Goal: Task Accomplishment & Management: Use online tool/utility

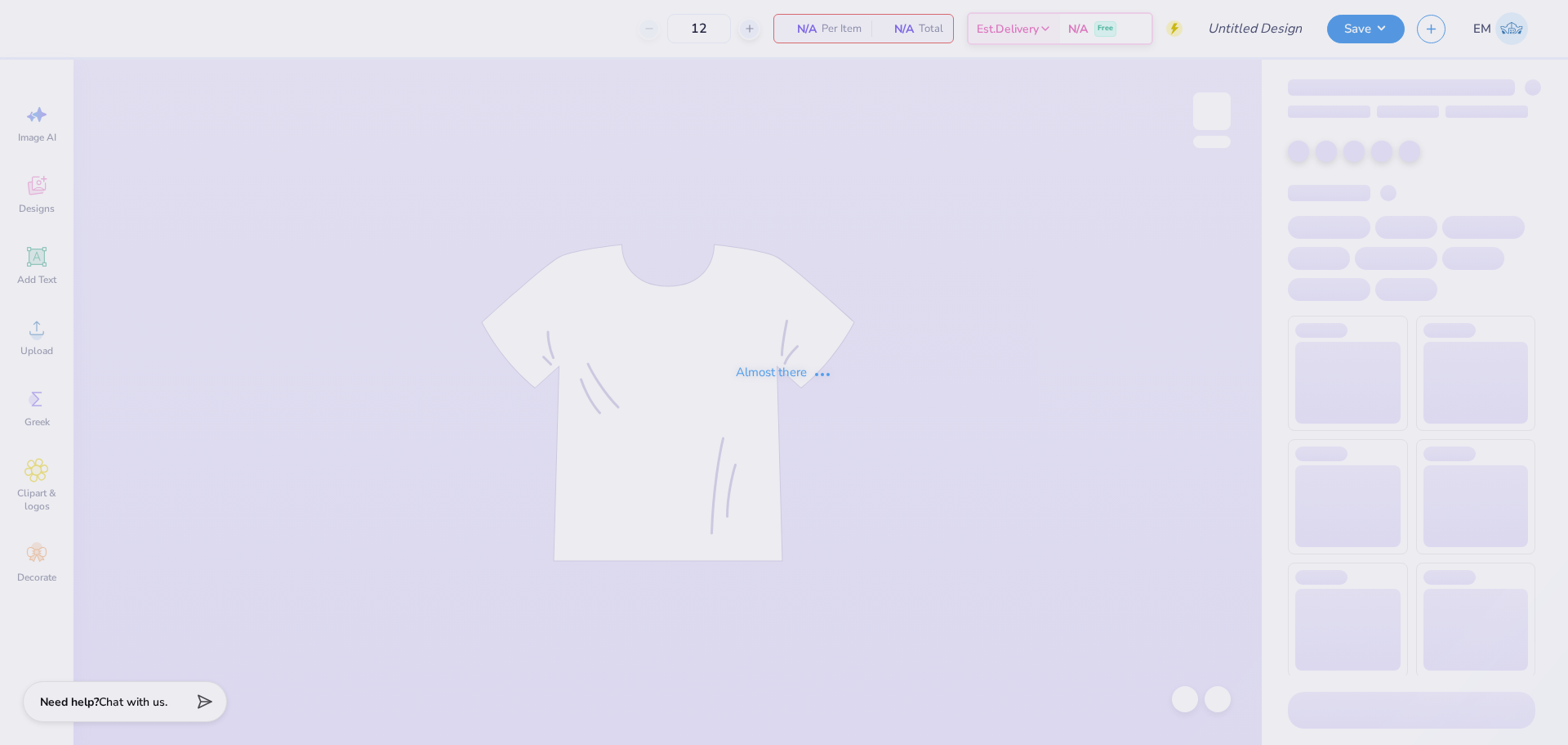
type input "SEMI 2025"
type input "25"
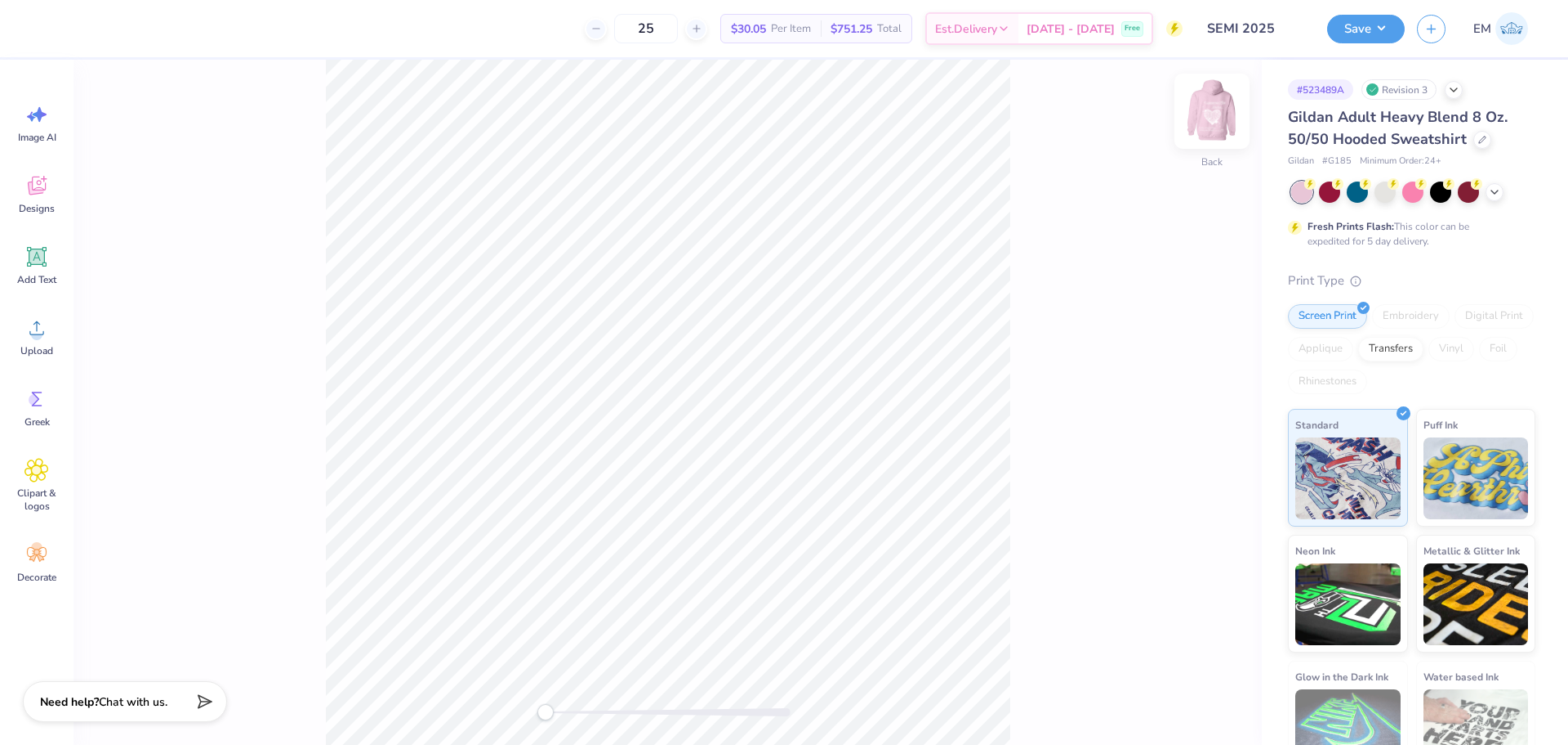
click at [1216, 116] on img at bounding box center [1212, 112] width 65 height 65
click at [1212, 116] on img at bounding box center [1212, 112] width 65 height 65
click at [38, 465] on icon at bounding box center [37, 470] width 10 height 10
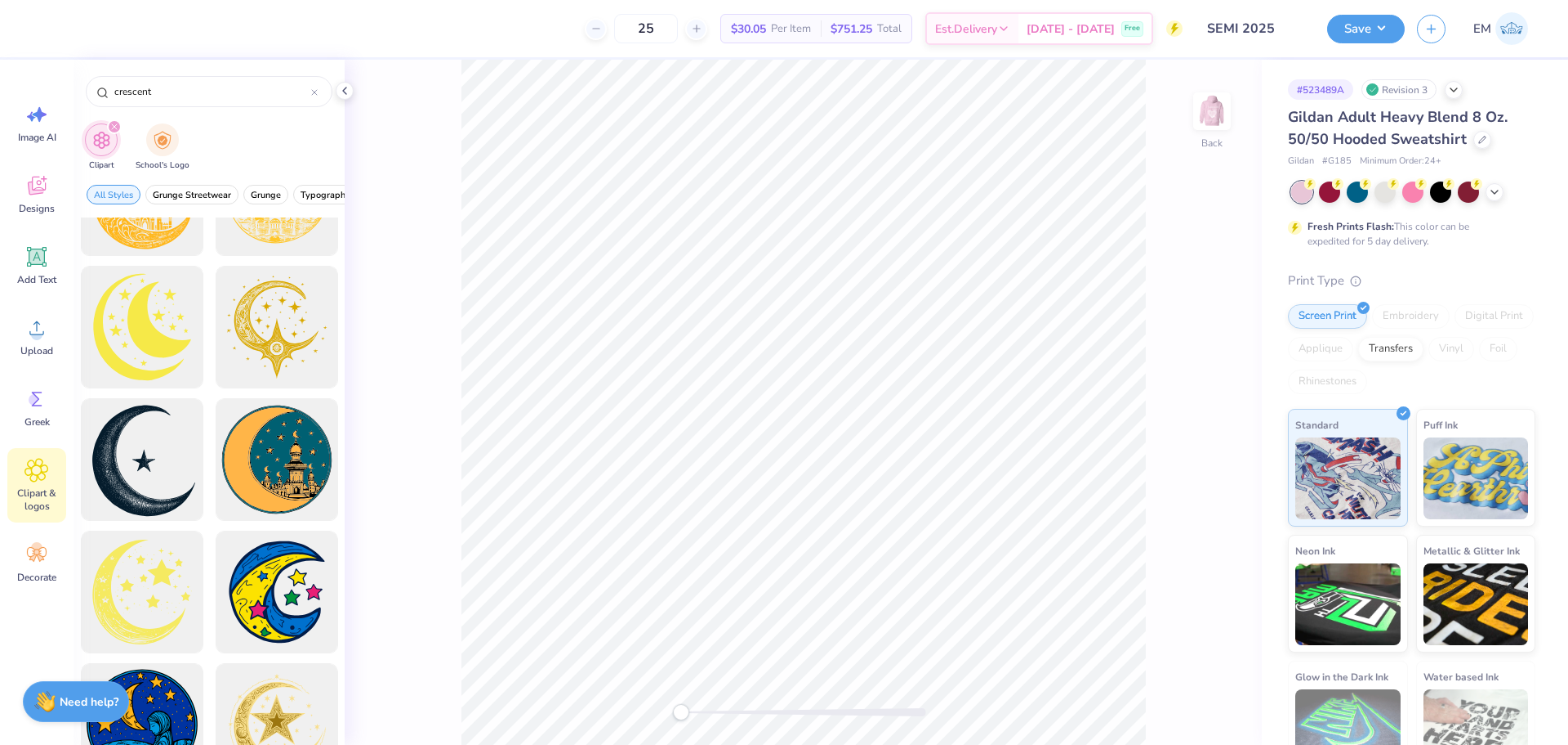
scroll to position [691, 0]
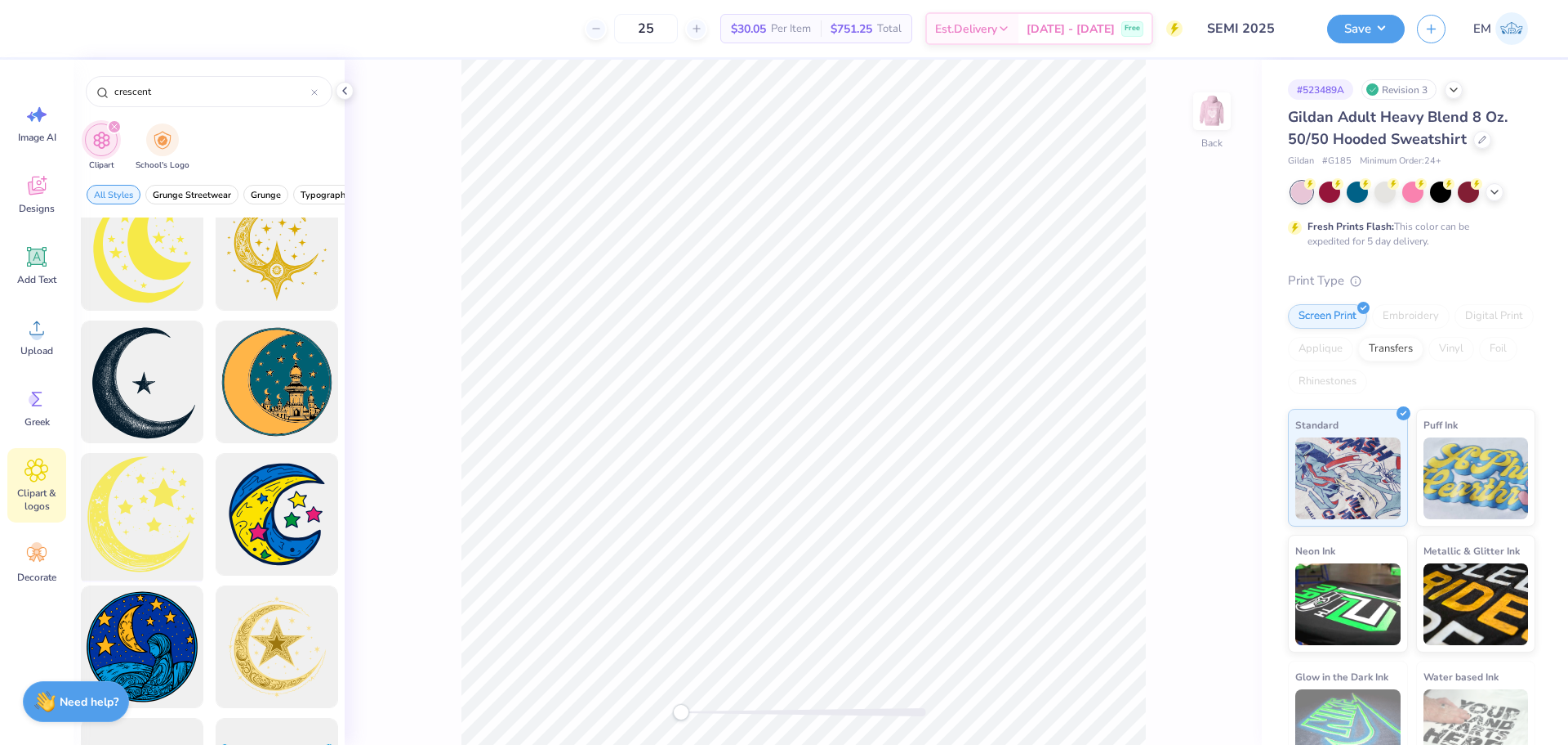
type input "crescent"
click at [136, 528] on div at bounding box center [141, 514] width 135 height 135
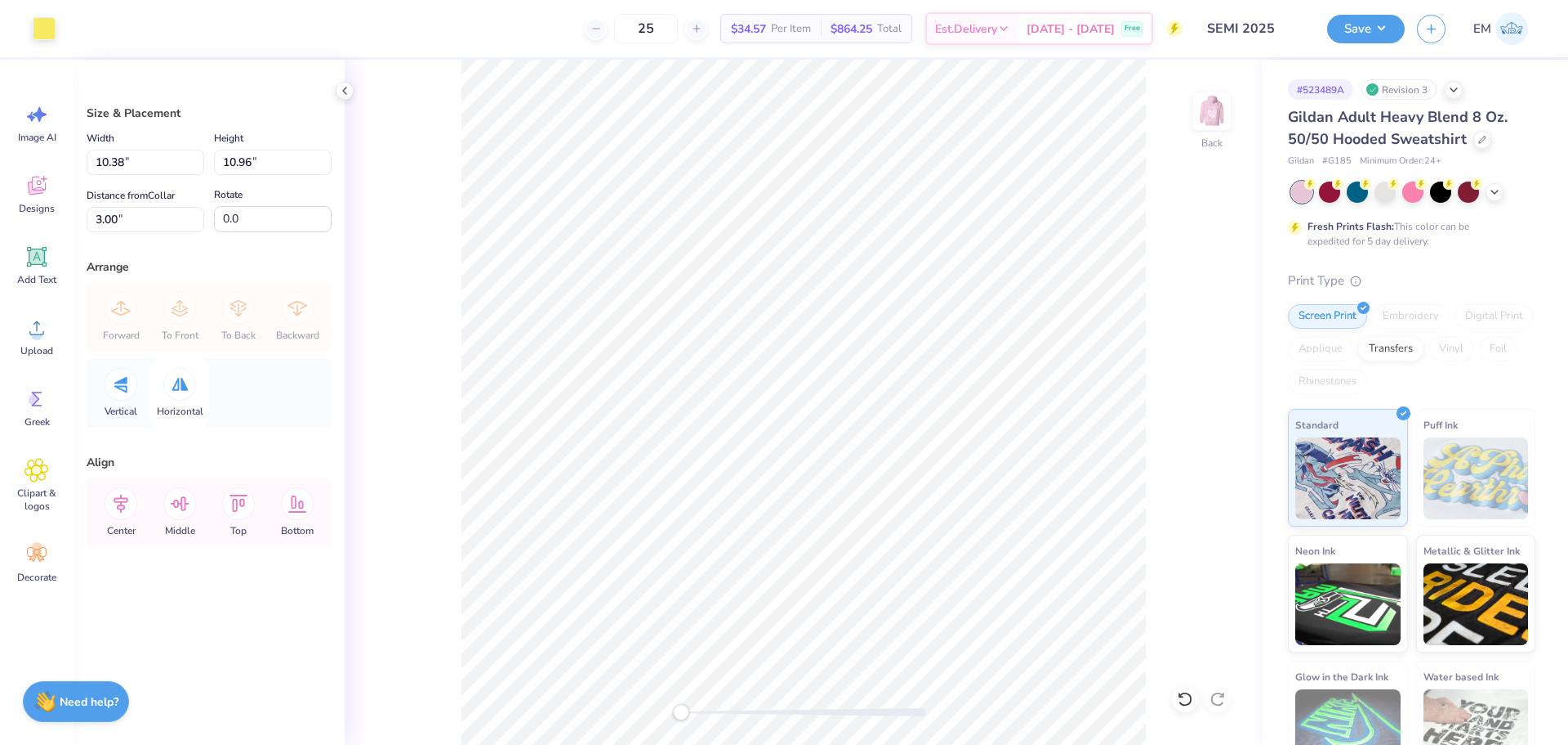
click at [179, 385] on icon at bounding box center [180, 384] width 17 height 13
type input "6.09"
type input "6.44"
click at [36, 16] on div at bounding box center [44, 27] width 23 height 23
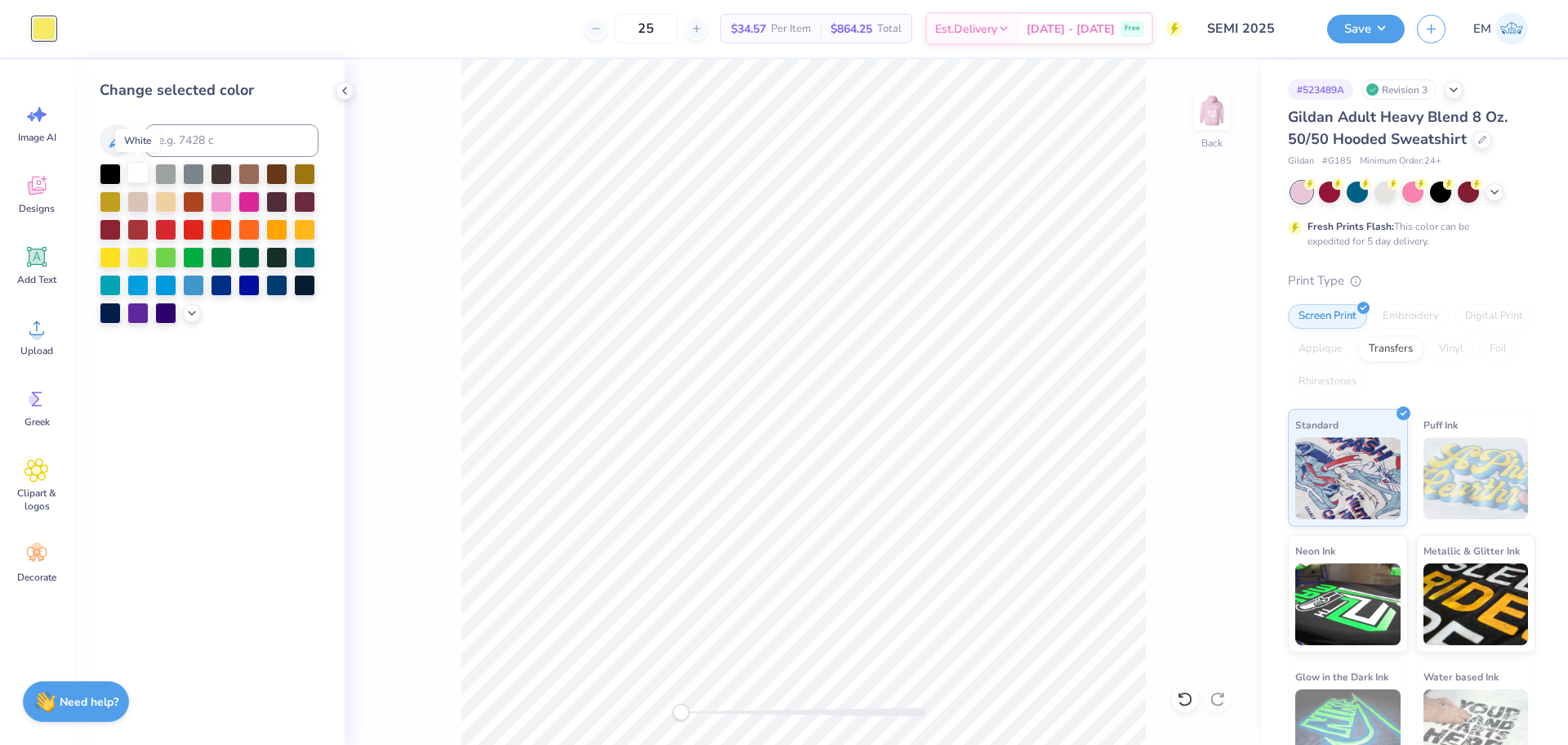
click at [133, 174] on div at bounding box center [138, 172] width 21 height 21
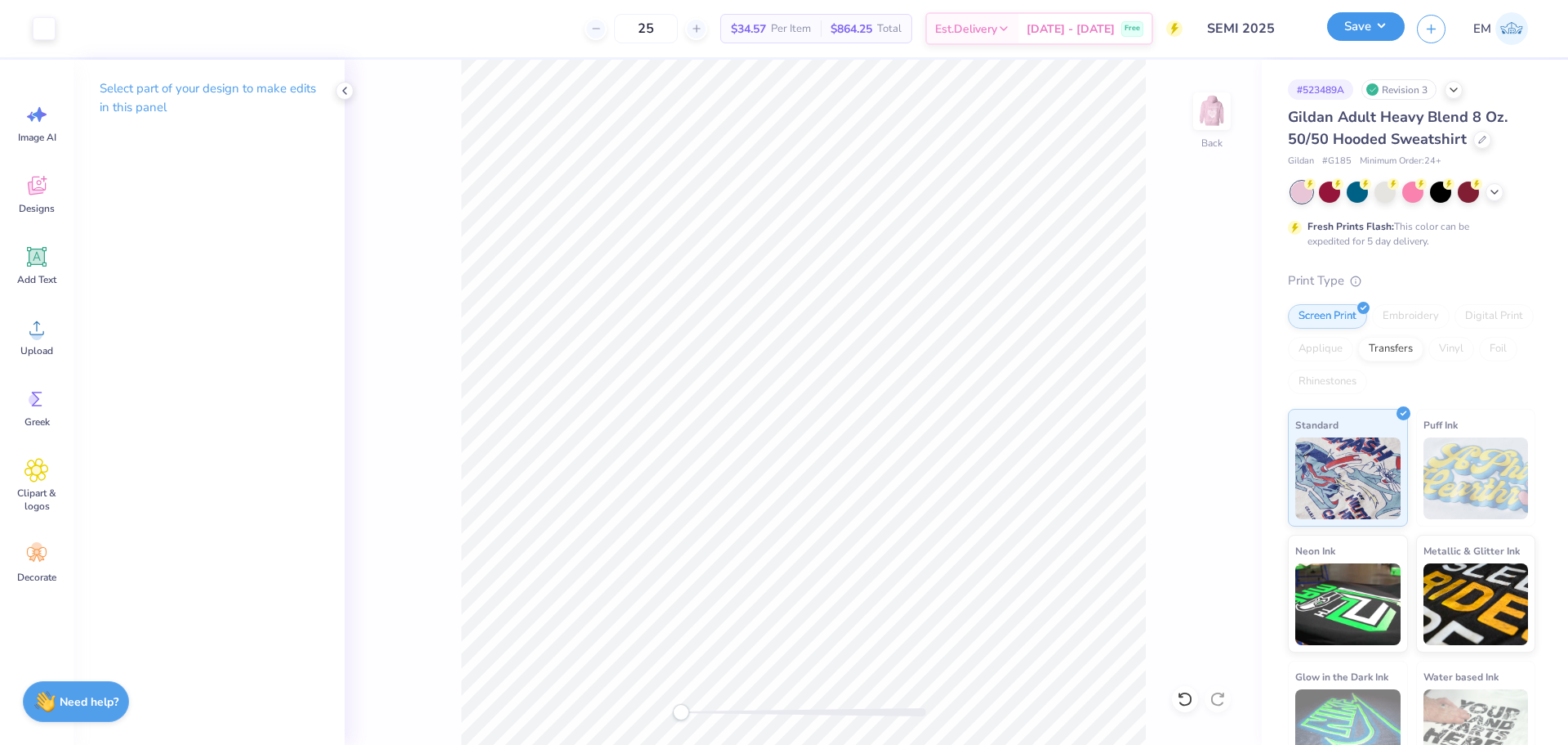
click at [1365, 29] on button "Save" at bounding box center [1366, 27] width 78 height 29
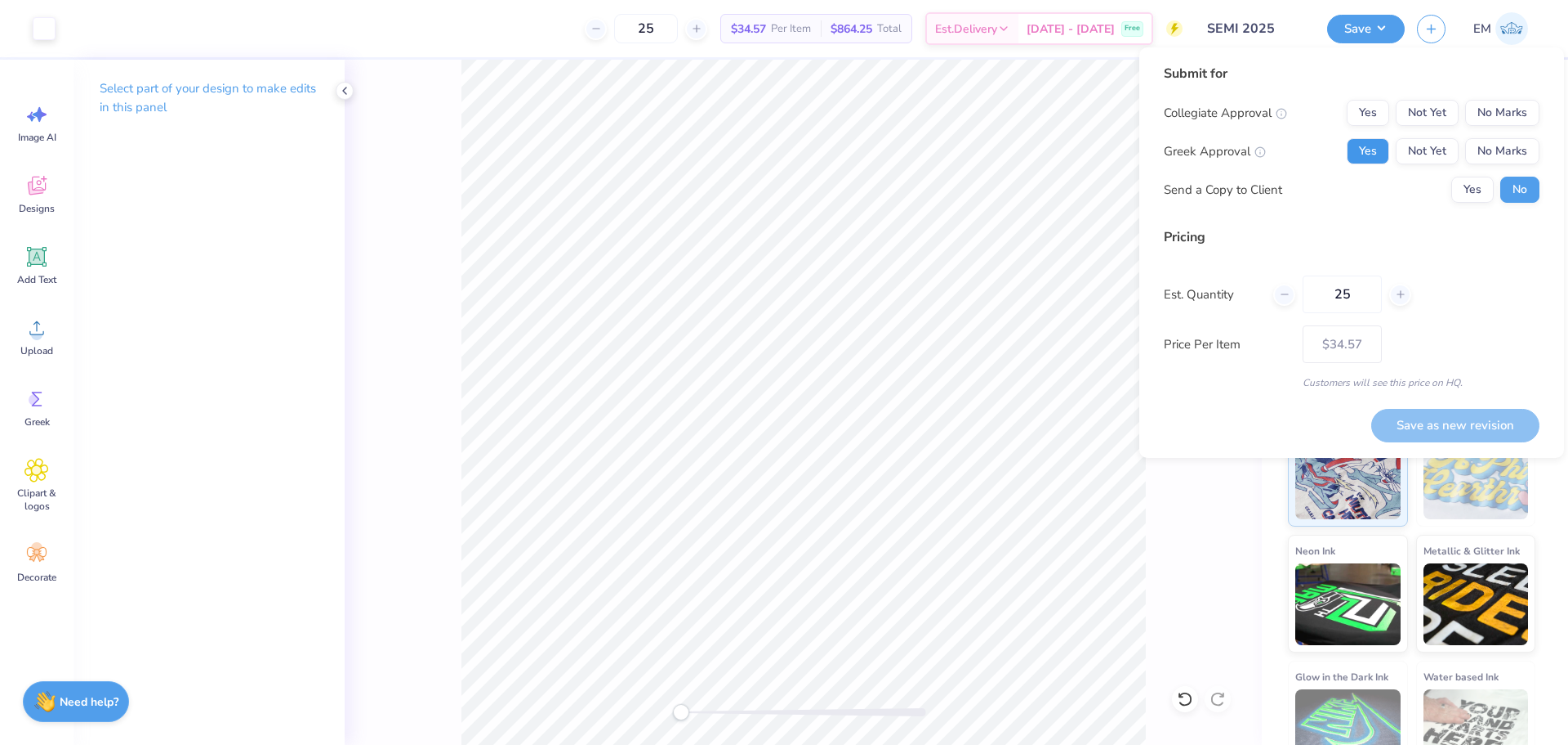
click at [1365, 154] on button "Yes" at bounding box center [1368, 150] width 42 height 26
click at [1511, 112] on button "No Marks" at bounding box center [1502, 113] width 74 height 26
click at [1473, 200] on button "Yes" at bounding box center [1473, 189] width 42 height 26
drag, startPoint x: 1470, startPoint y: 426, endPoint x: 1454, endPoint y: 398, distance: 32.2
click at [1469, 425] on button "Save as new revision" at bounding box center [1455, 425] width 168 height 34
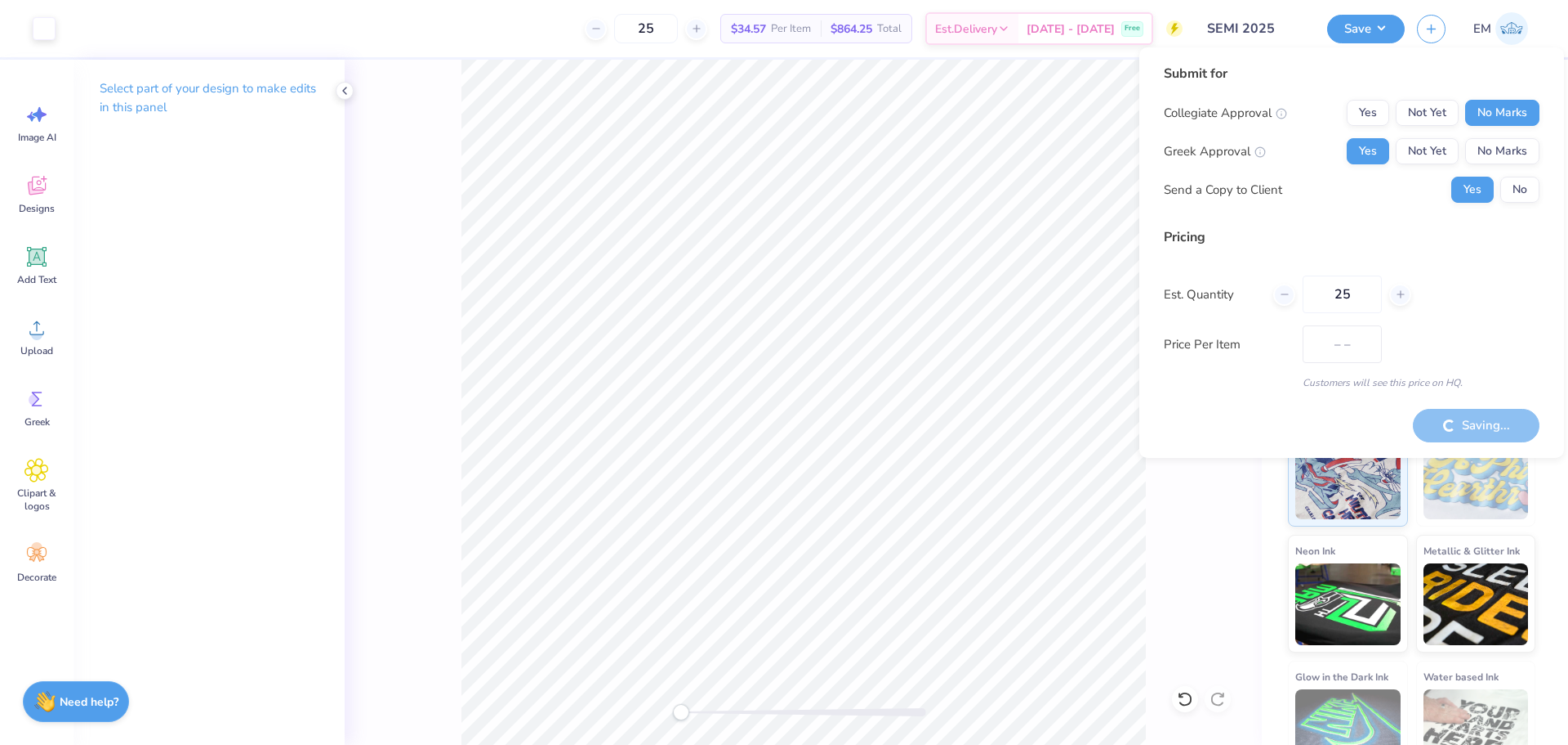
type input "$34.57"
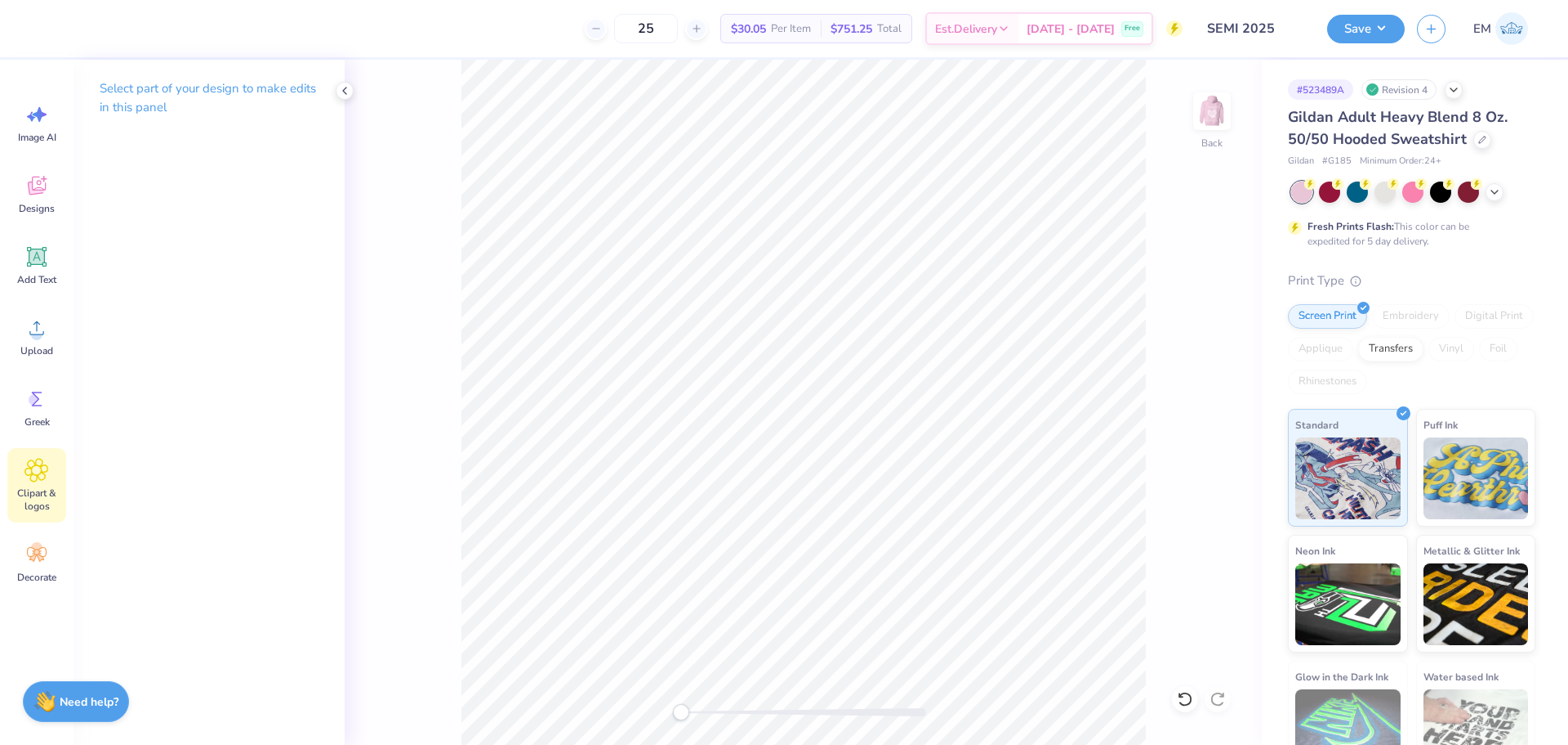
click at [38, 465] on icon at bounding box center [37, 470] width 10 height 10
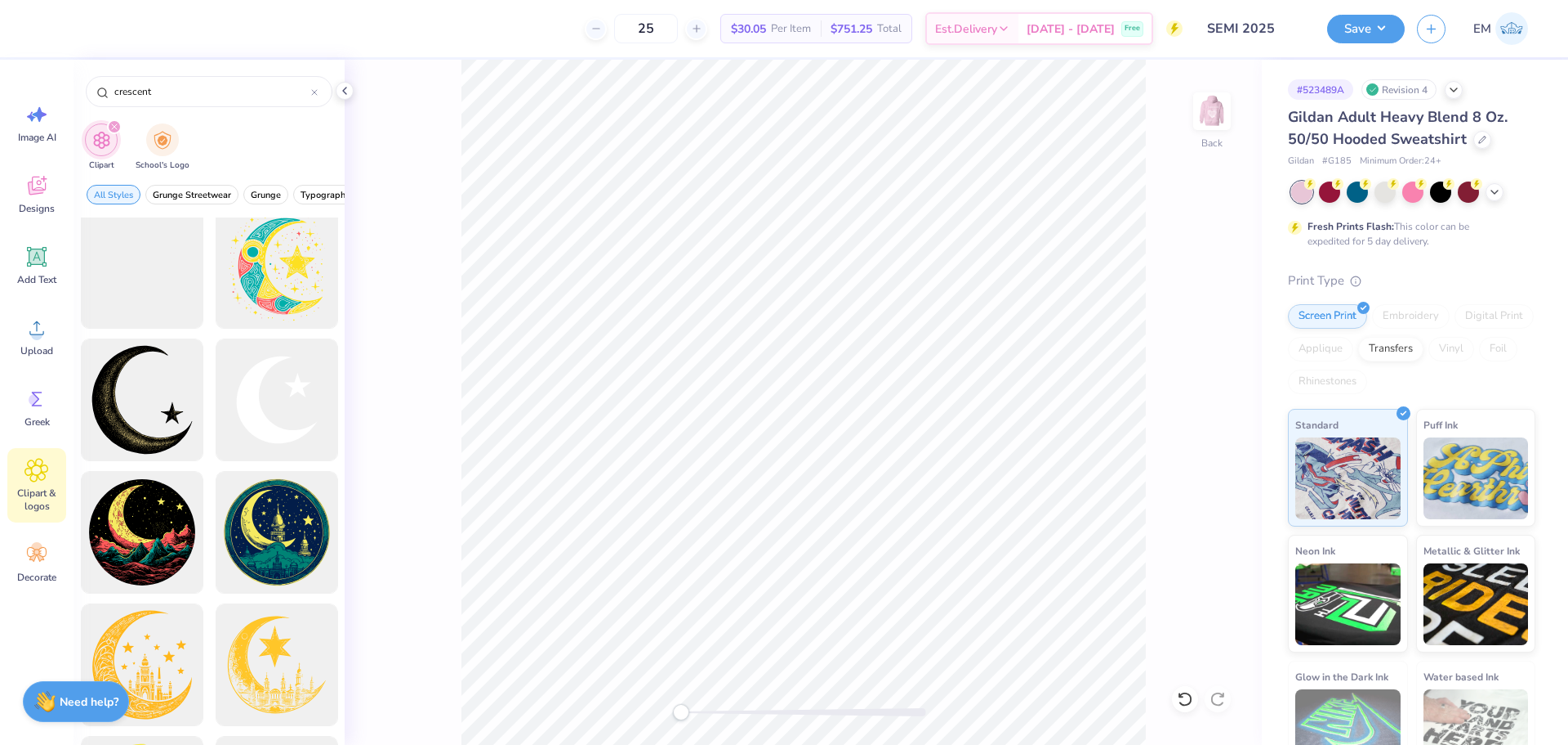
scroll to position [119, 0]
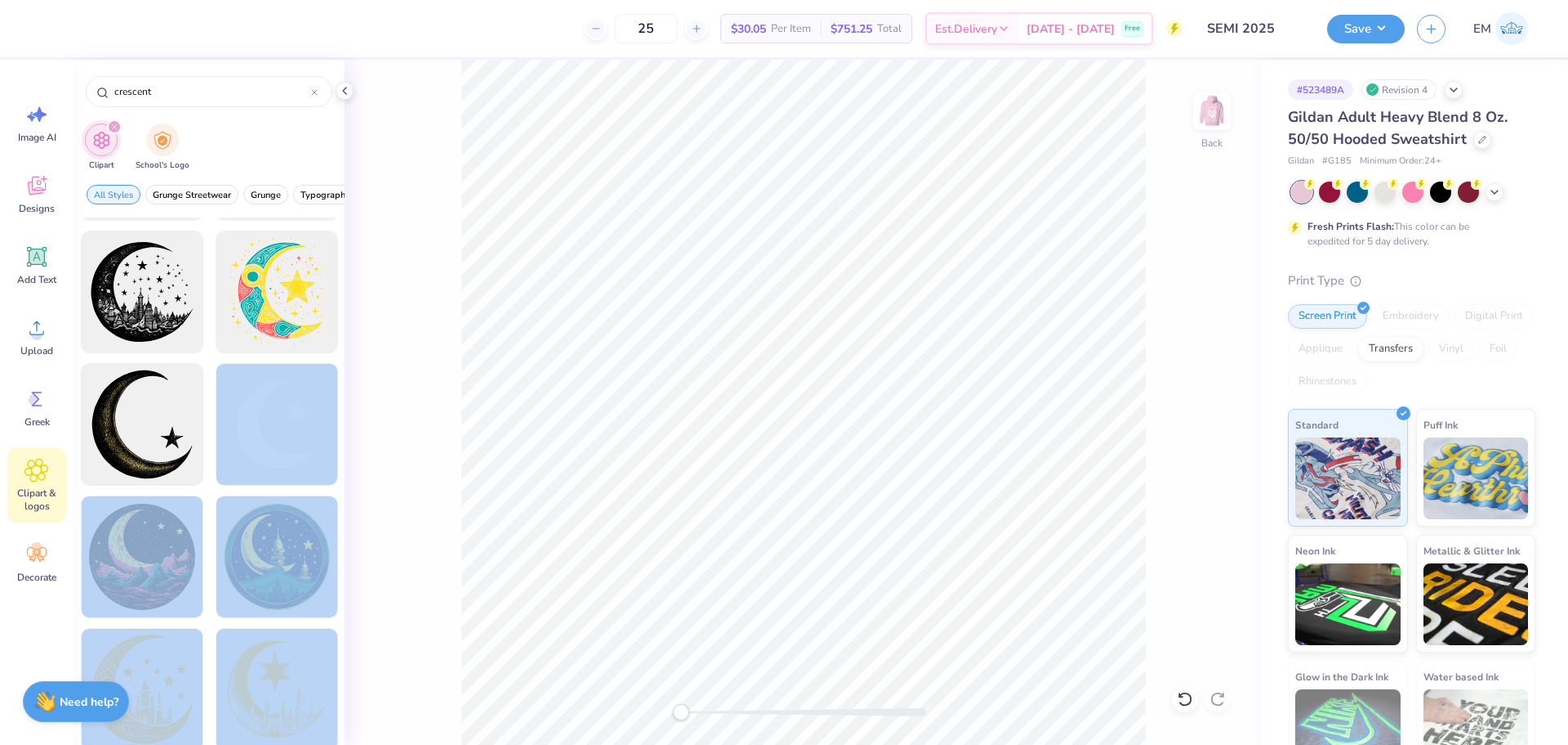
click at [473, 354] on div "25 $30.05 Per Item $751.25 Total Est. Delivery [DATE] - [DATE] Free Design Titl…" at bounding box center [784, 372] width 1568 height 745
click at [296, 435] on div at bounding box center [276, 424] width 135 height 135
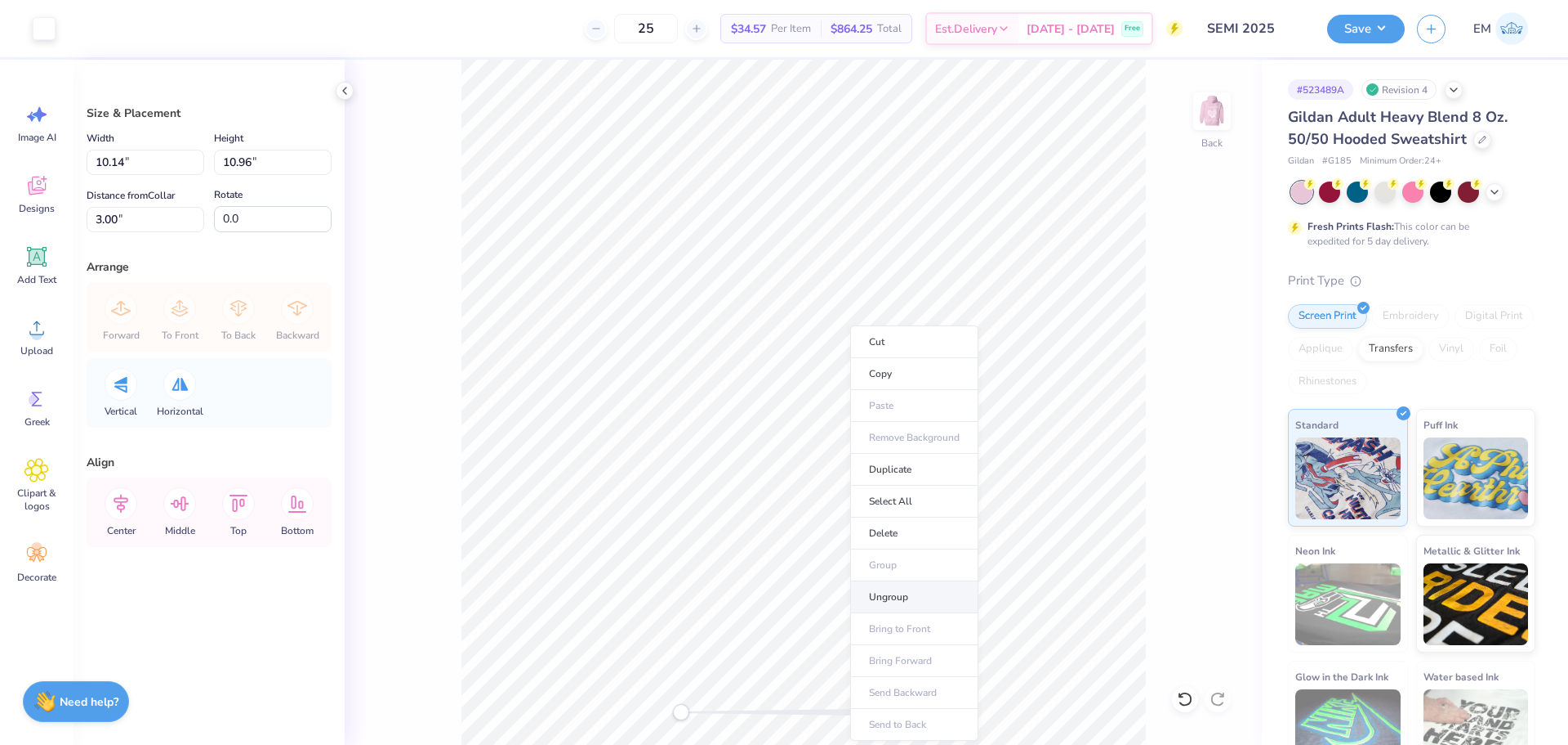
click at [895, 599] on li "Ungroup" at bounding box center [914, 597] width 128 height 32
click at [180, 382] on icon at bounding box center [180, 384] width 17 height 13
type input "5.07"
type input "5.49"
type input "8.48"
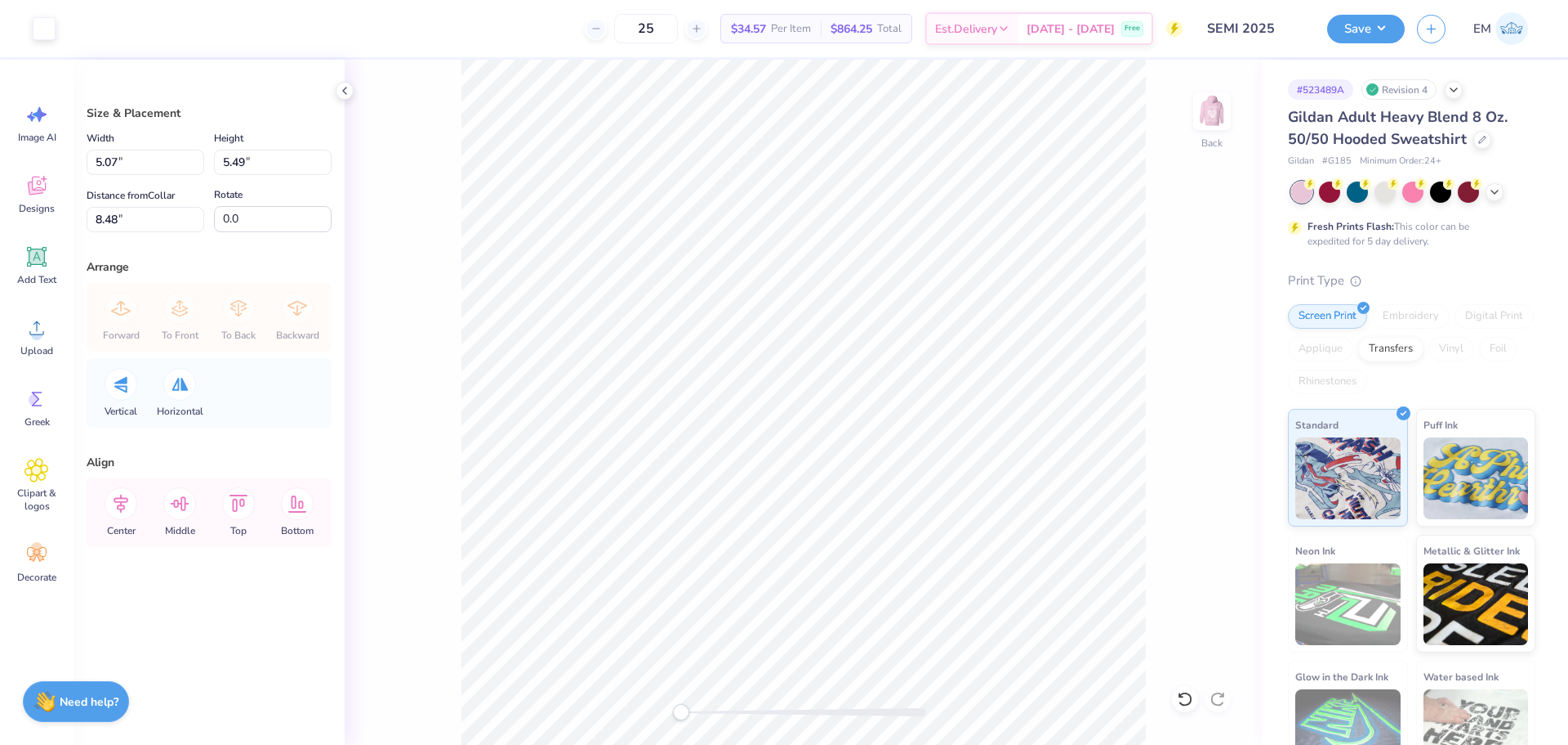
type input "3.73"
type input "4.03"
type input "2.95"
click at [24, 455] on div "Clipart & logos" at bounding box center [37, 484] width 59 height 74
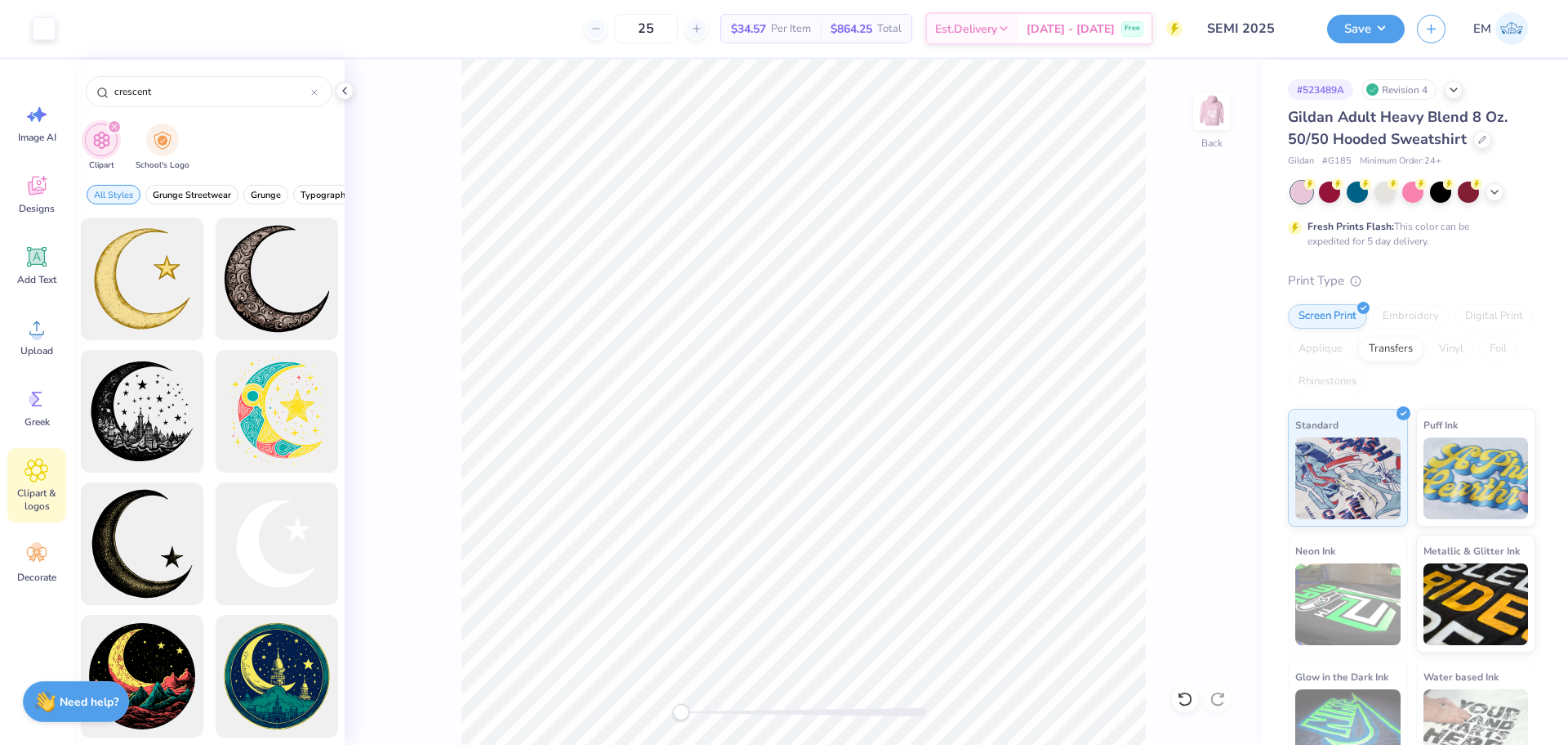
drag, startPoint x: 178, startPoint y: 93, endPoint x: 0, endPoint y: 99, distance: 178.1
click at [0, 100] on div "Art colors 25 $34.57 Per Item $864.25 Total Est. Delivery [DATE] - [DATE] Free …" at bounding box center [784, 372] width 1568 height 745
type input "stars"
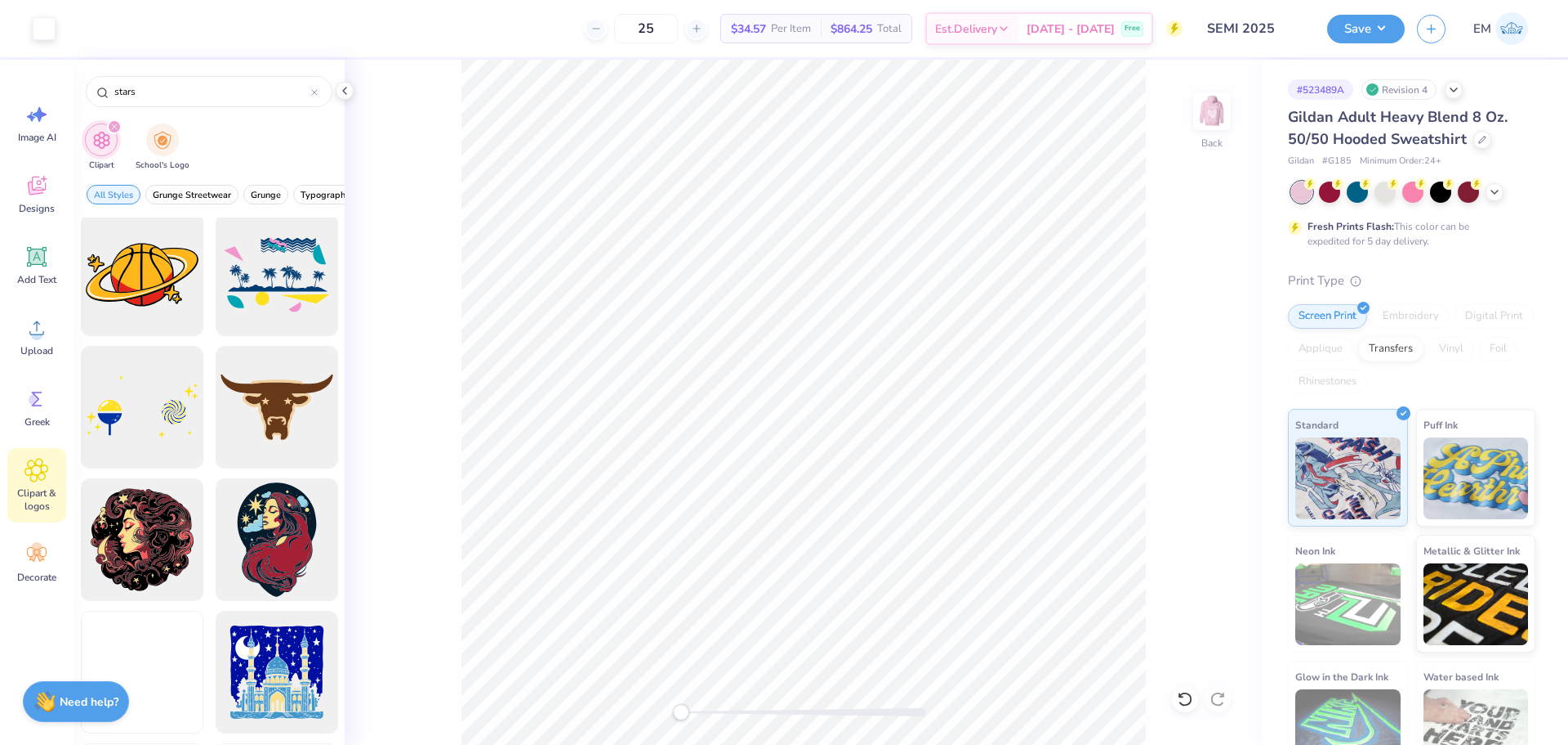
scroll to position [7028, 0]
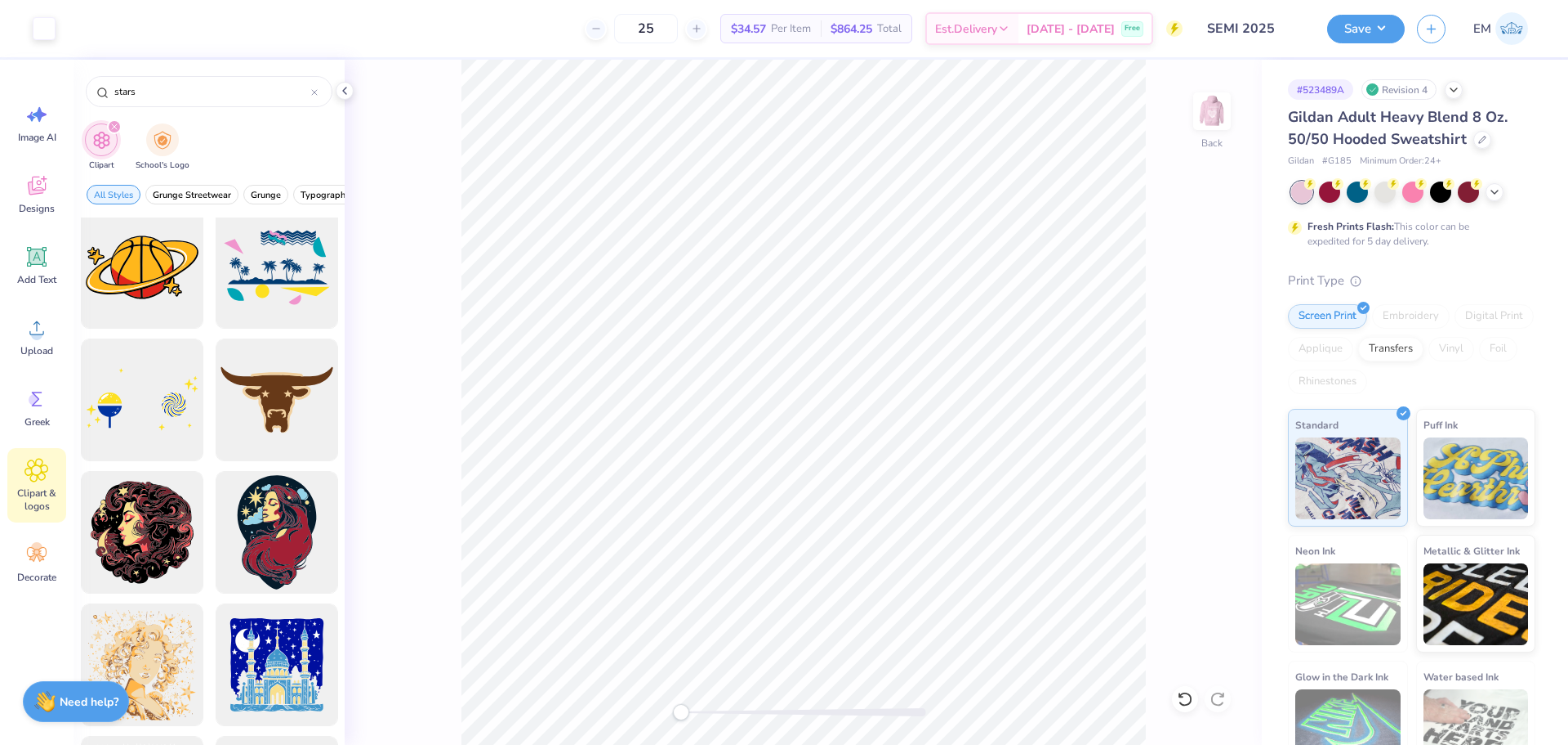
drag, startPoint x: 115, startPoint y: 85, endPoint x: 0, endPoint y: 72, distance: 115.7
click at [0, 73] on div "Art colors 25 $34.57 Per Item $864.25 Total Est. Delivery [DATE] - [DATE] Free …" at bounding box center [784, 372] width 1568 height 745
type input "crescent"
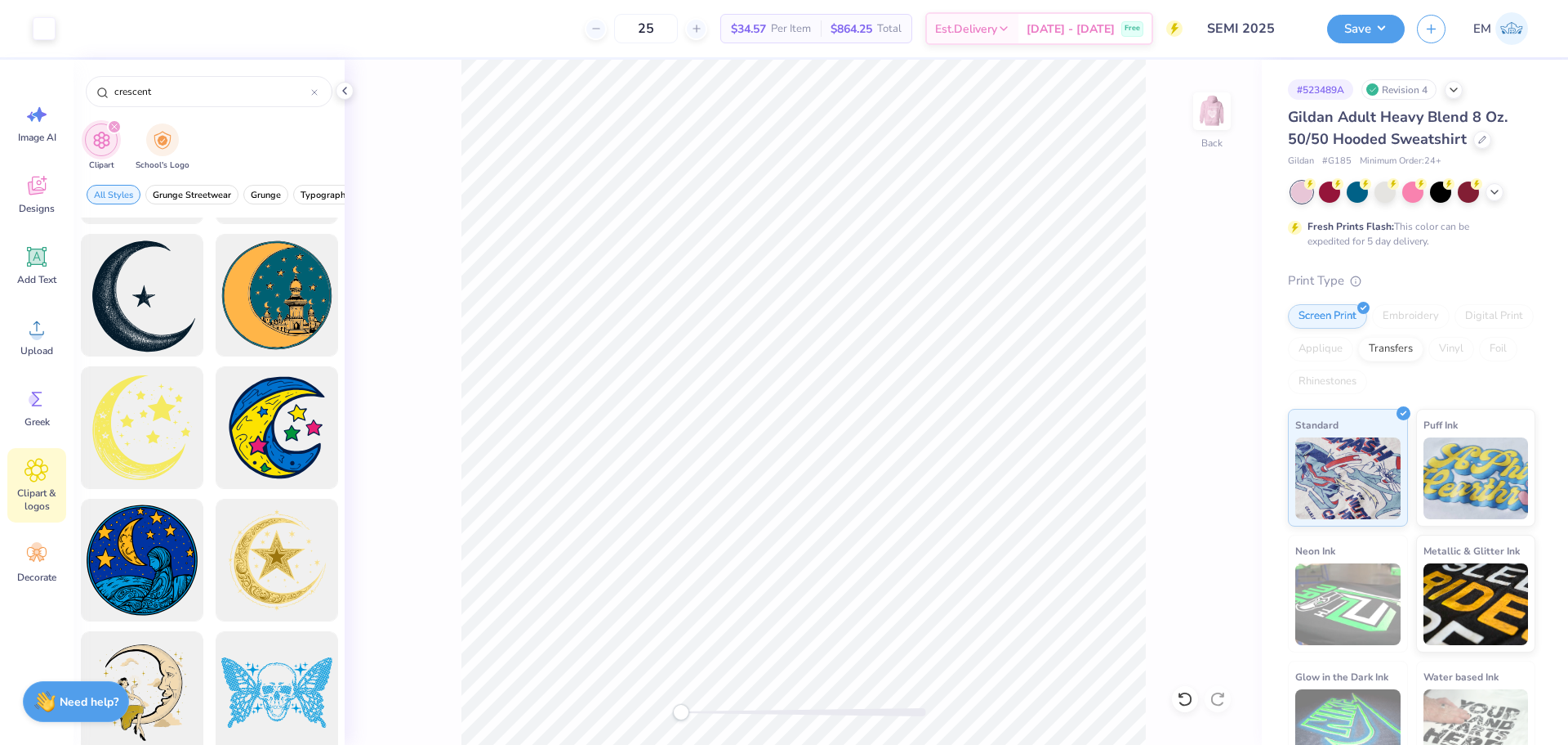
scroll to position [773, 0]
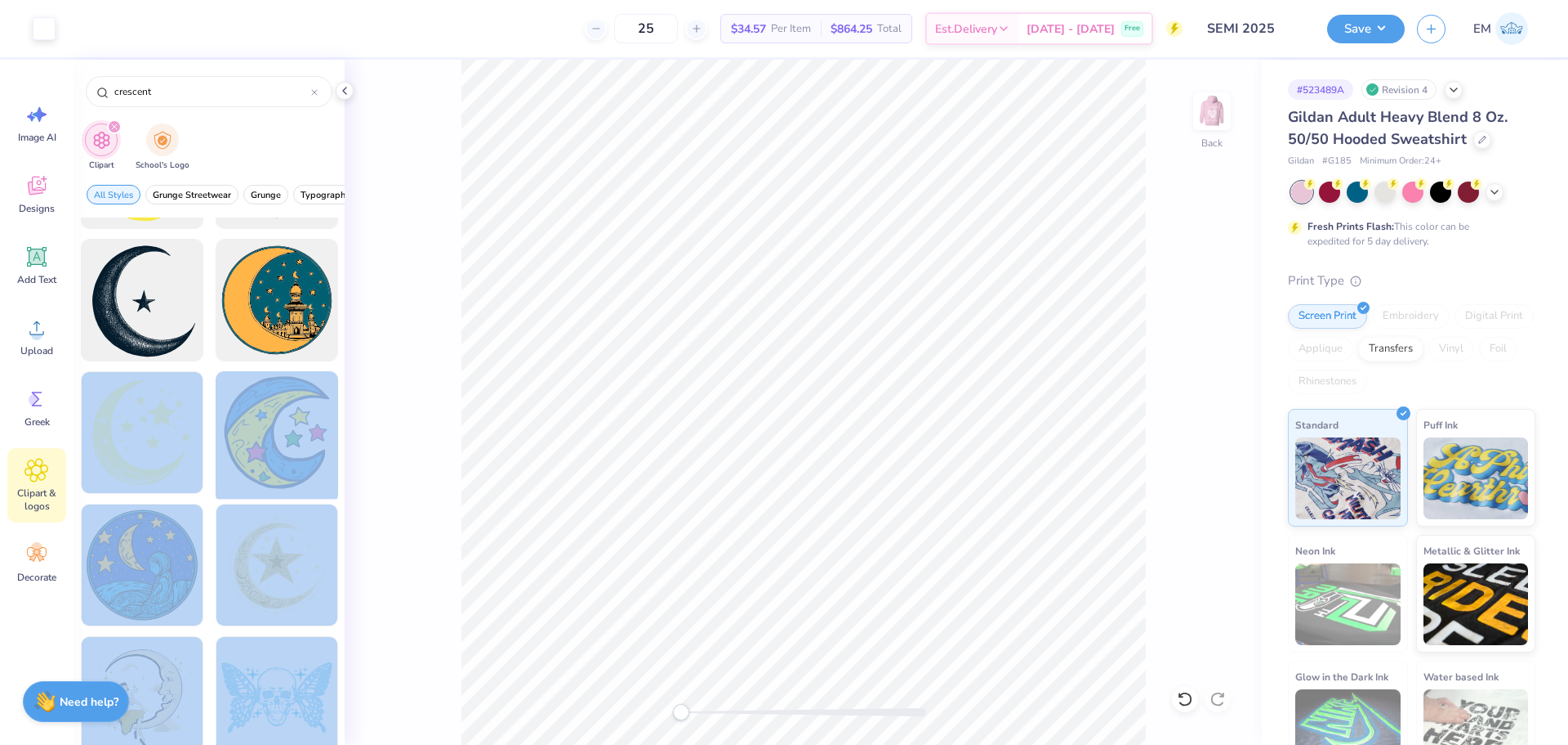
drag, startPoint x: 111, startPoint y: 466, endPoint x: 285, endPoint y: 472, distance: 174.1
click at [357, 479] on div "Art colors 25 $34.57 Per Item $864.25 Total Est. Delivery [DATE] - [DATE] Free …" at bounding box center [784, 372] width 1568 height 745
click at [127, 451] on div at bounding box center [141, 433] width 135 height 135
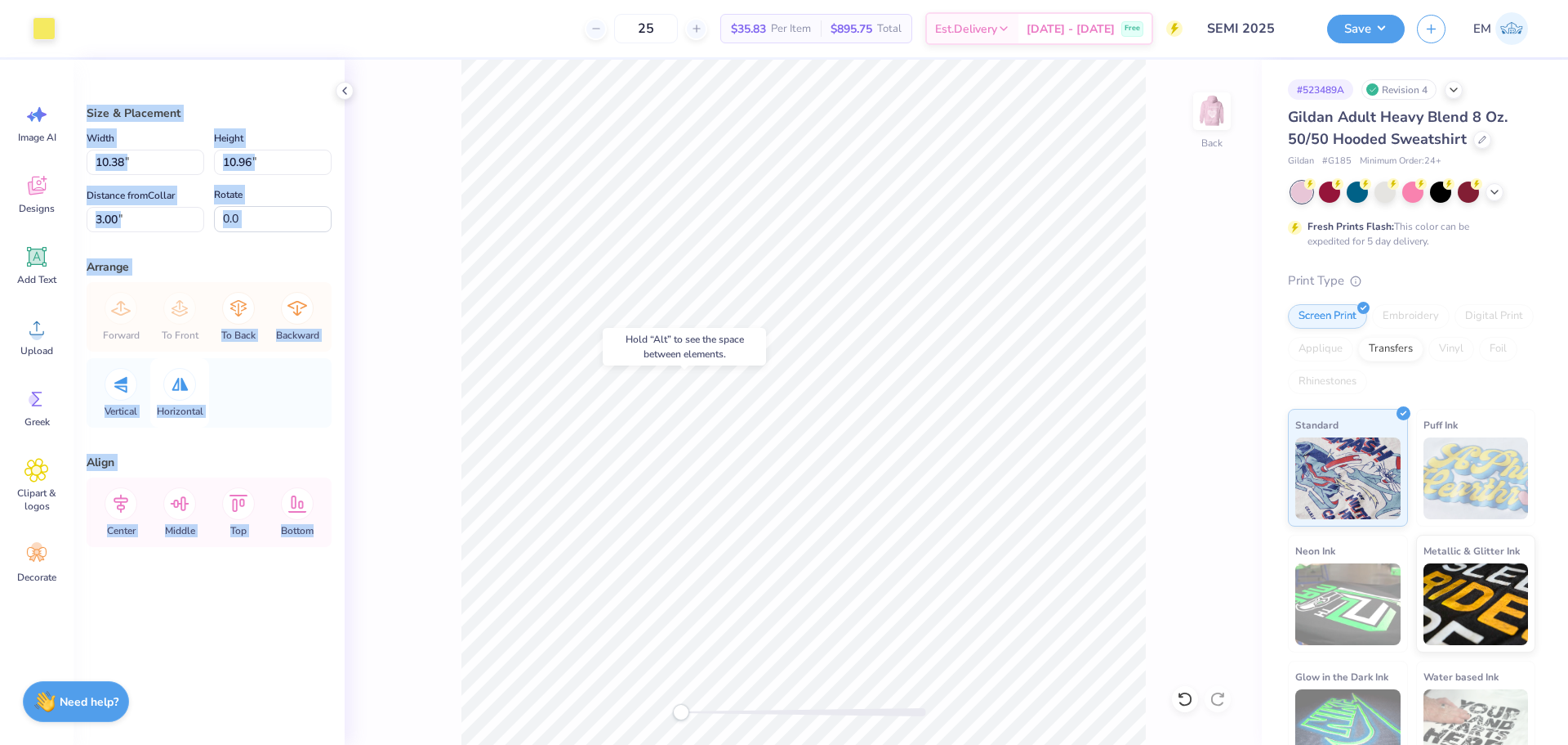
click at [177, 383] on icon at bounding box center [179, 384] width 16 height 13
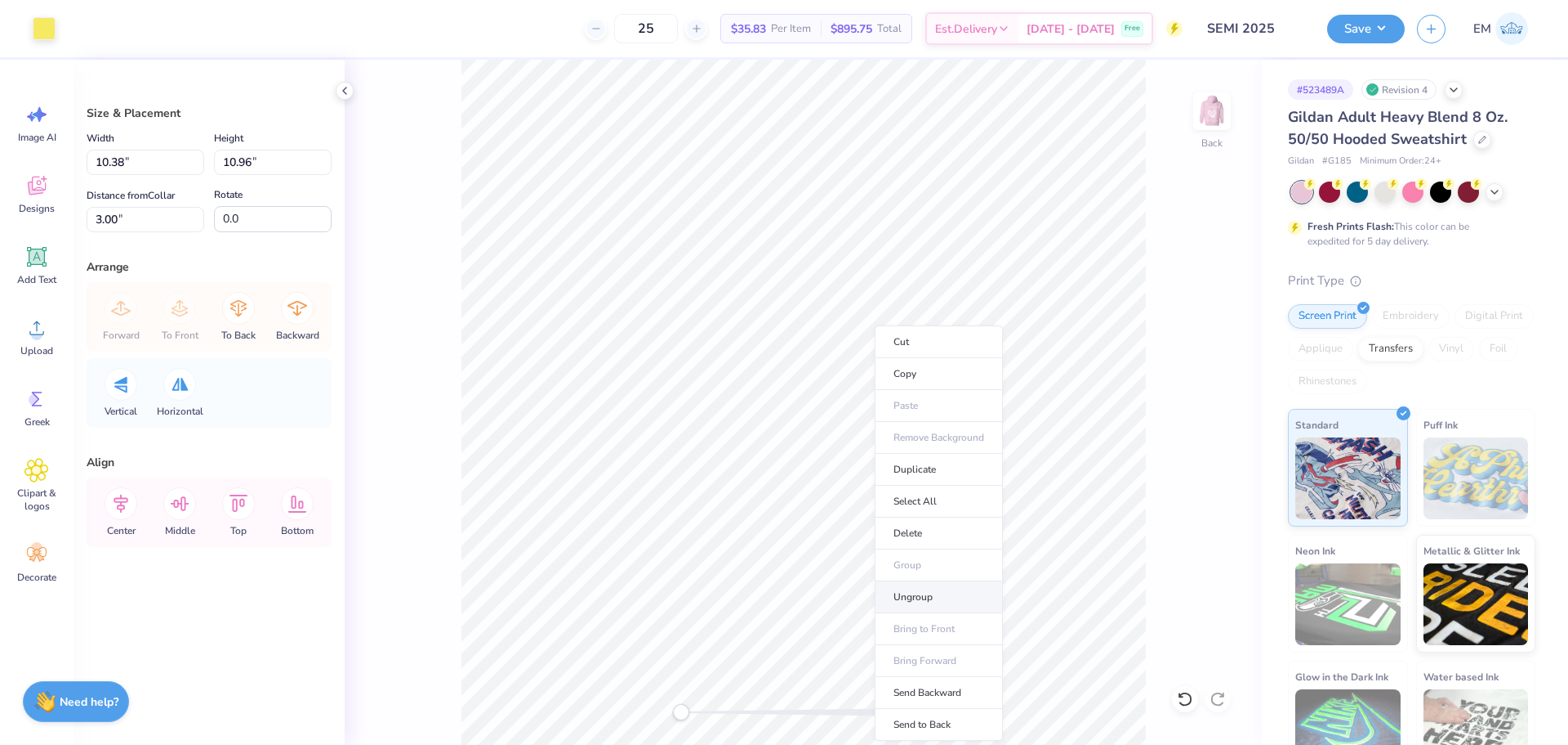
click at [919, 593] on li "Ungroup" at bounding box center [938, 597] width 128 height 32
type input "10.55"
type input "11.40"
type input "10.10"
type input "10.92"
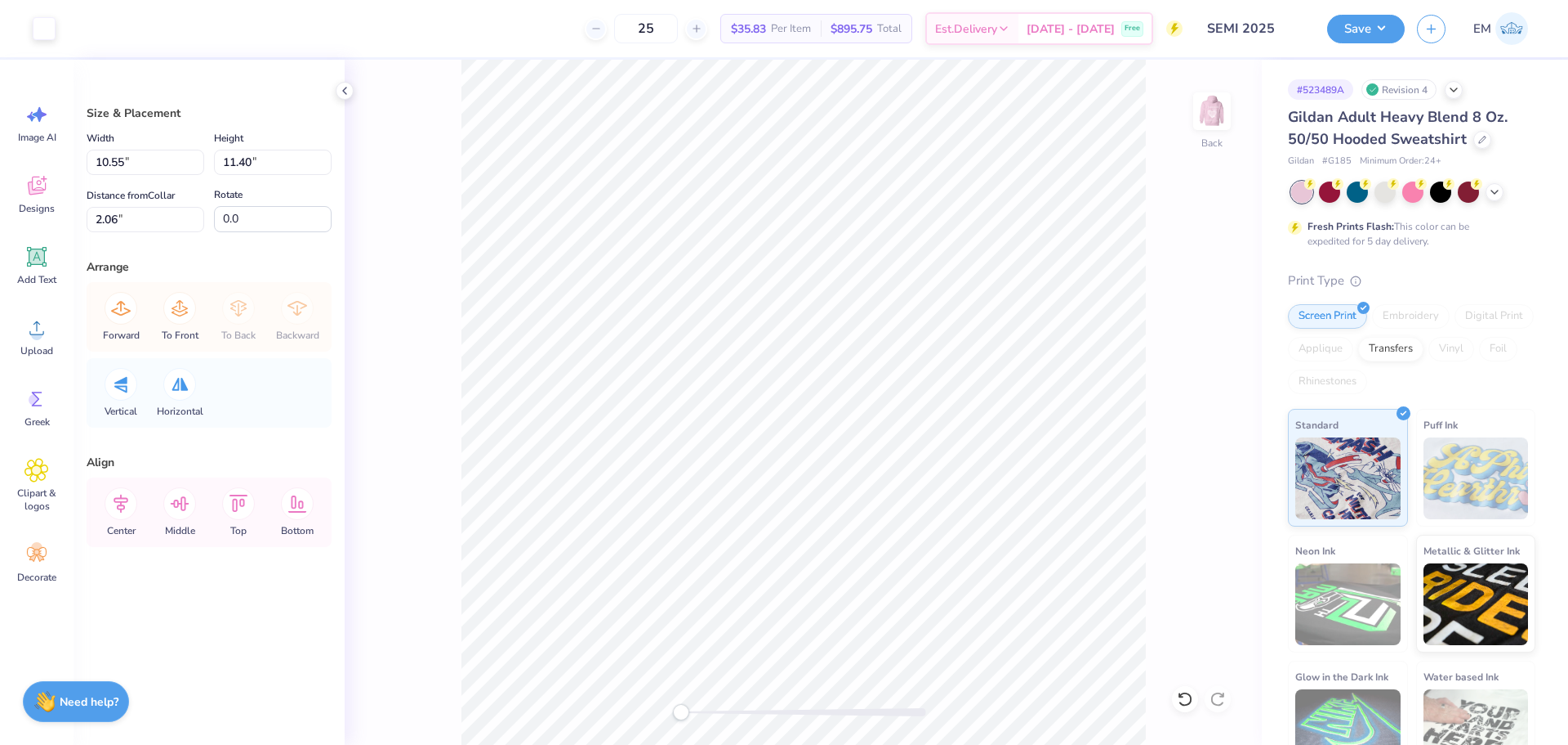
type input "2.60"
type input "6.0"
type input "9.75"
type input "10.96"
type input "3.00"
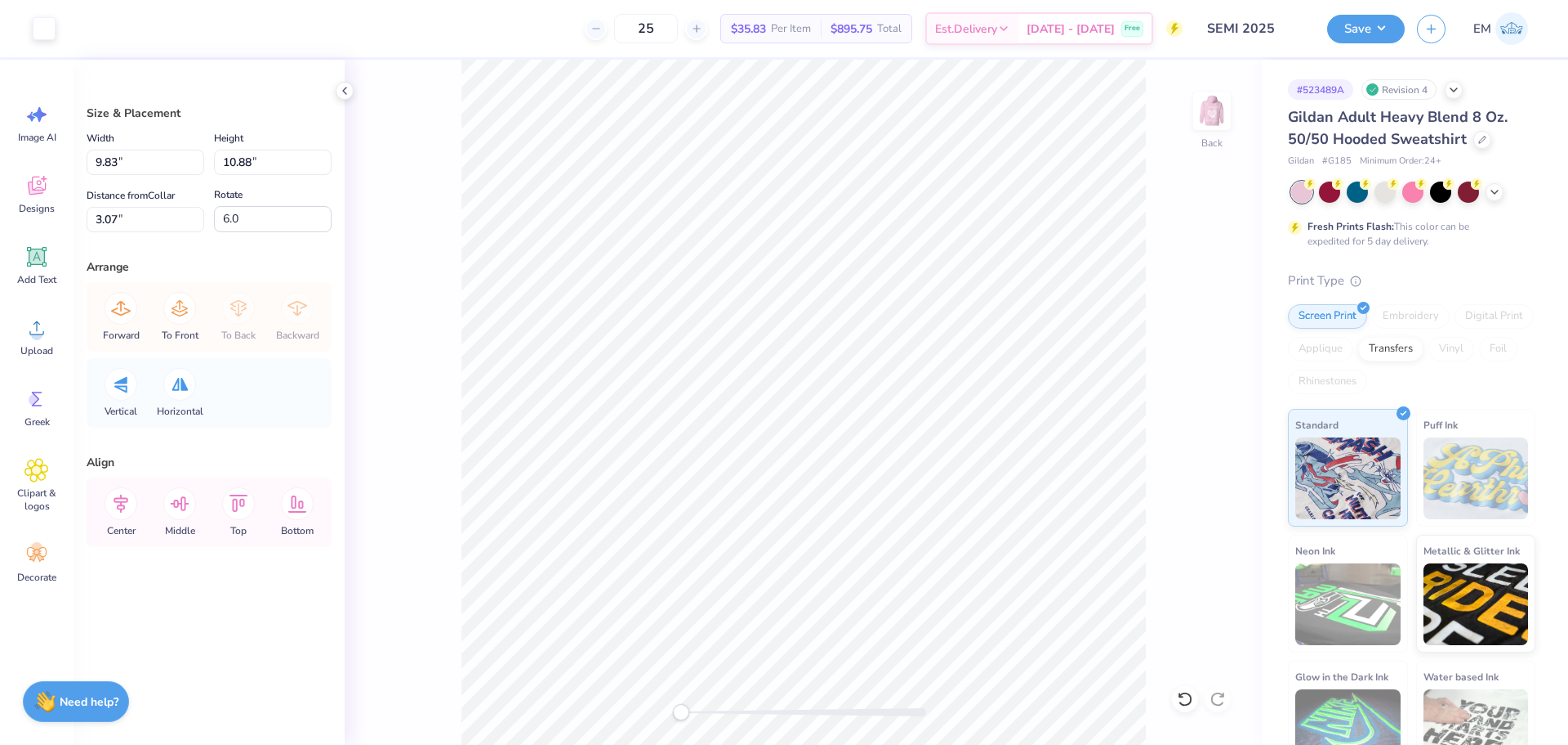
type input "180.0"
type input "9.14"
type input "10.11"
type input "3.00"
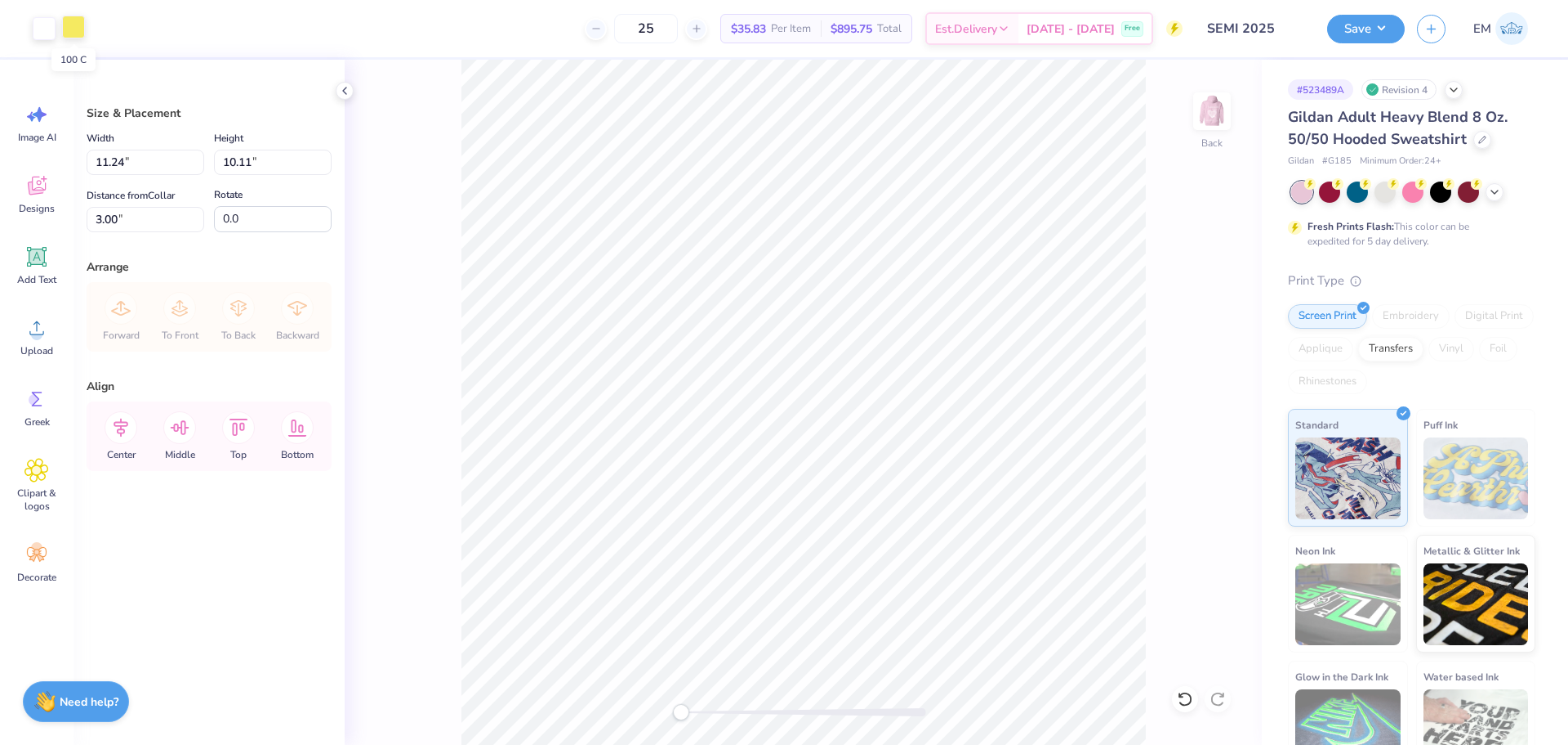
click at [81, 31] on div at bounding box center [74, 27] width 23 height 23
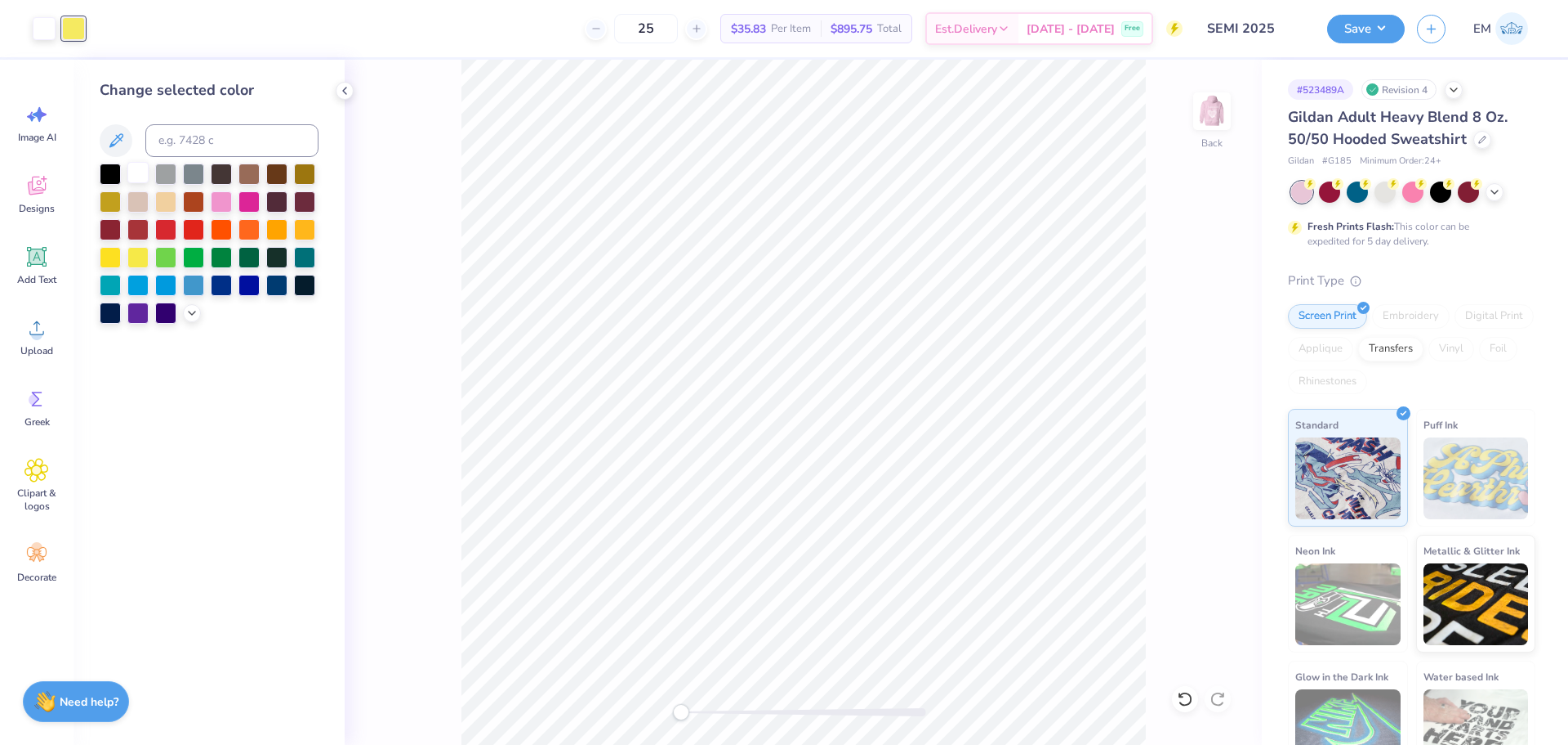
click at [136, 174] on div at bounding box center [138, 172] width 21 height 21
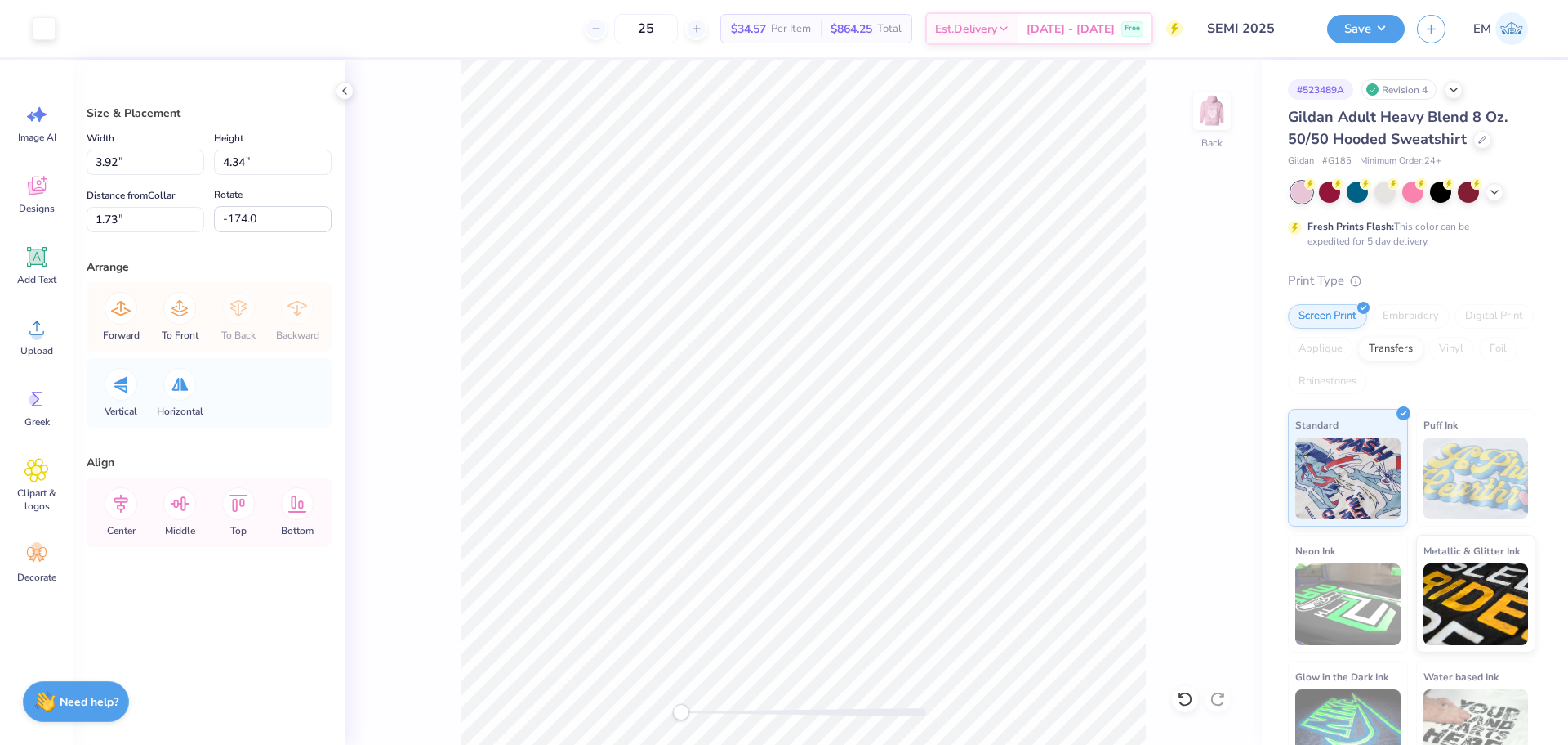
type input "6.0"
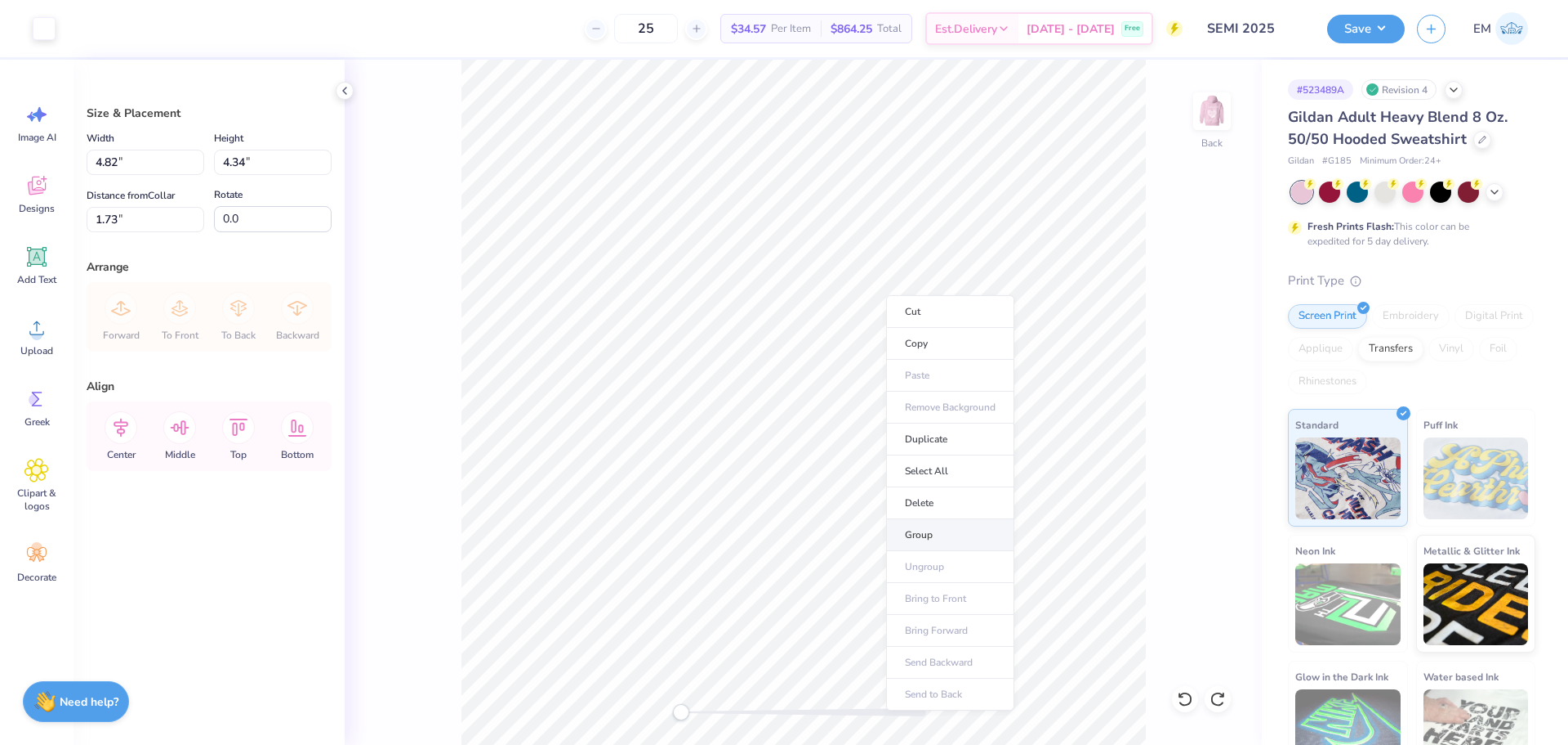
click at [945, 534] on li "Group" at bounding box center [949, 534] width 128 height 32
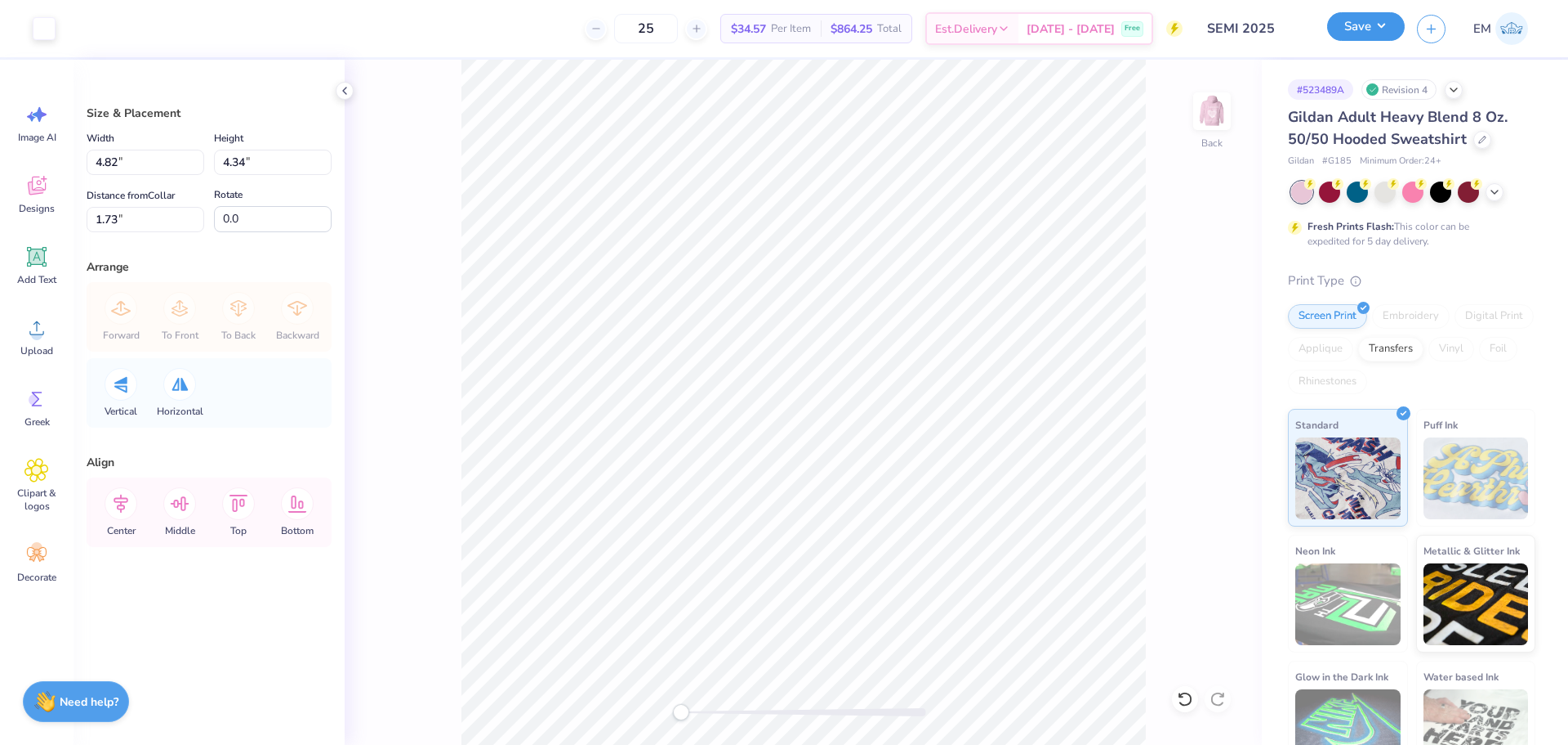
click at [1358, 30] on button "Save" at bounding box center [1366, 27] width 78 height 29
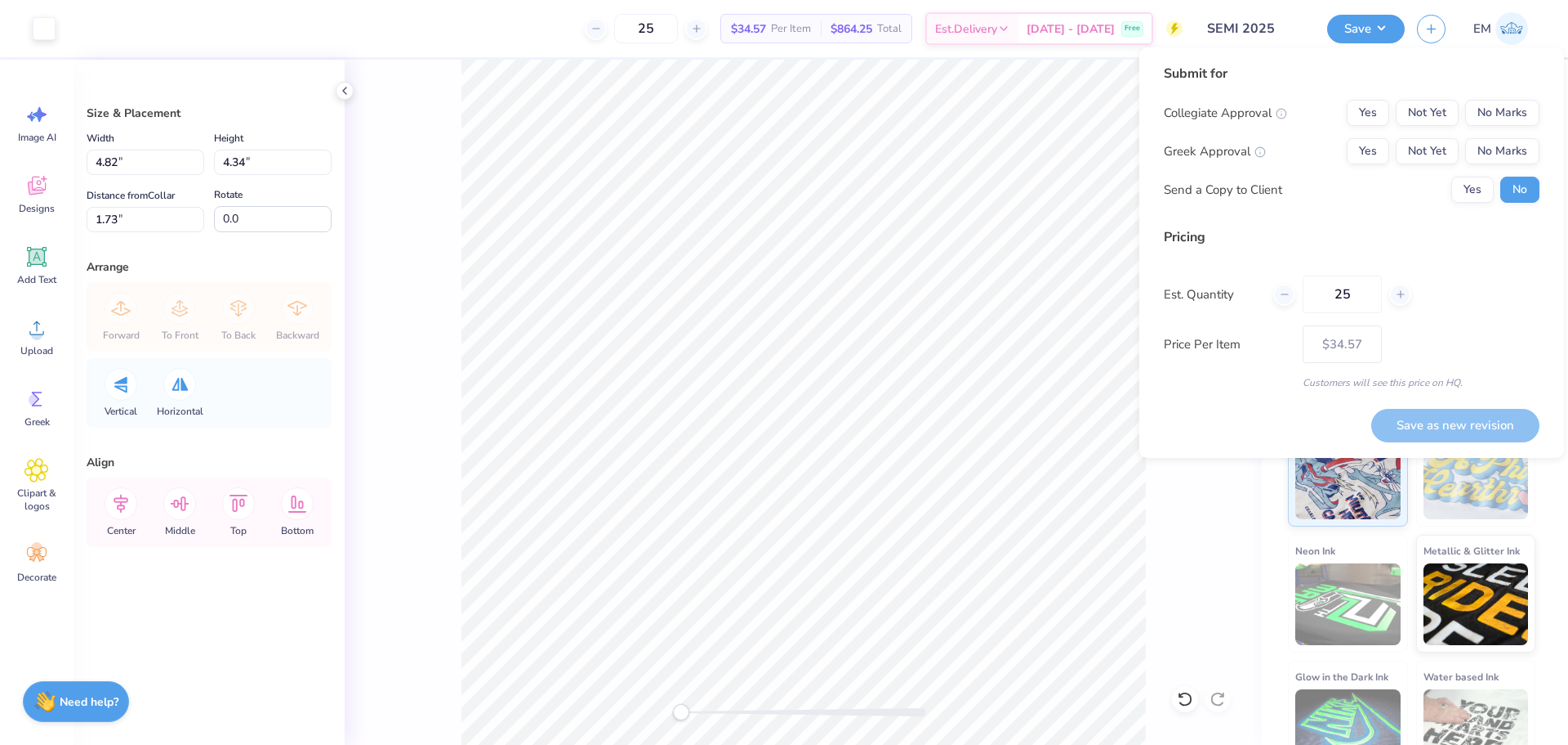
click at [1388, 165] on div "Collegiate Approval Yes Not Yet No Marks Greek Approval Yes Not Yet No Marks Se…" at bounding box center [1352, 151] width 376 height 103
click at [1375, 159] on button "Yes" at bounding box center [1368, 150] width 42 height 26
click at [1472, 188] on button "Yes" at bounding box center [1473, 189] width 42 height 26
drag, startPoint x: 1510, startPoint y: 122, endPoint x: 1508, endPoint y: 135, distance: 13.2
click at [1510, 123] on button "No Marks" at bounding box center [1502, 113] width 74 height 26
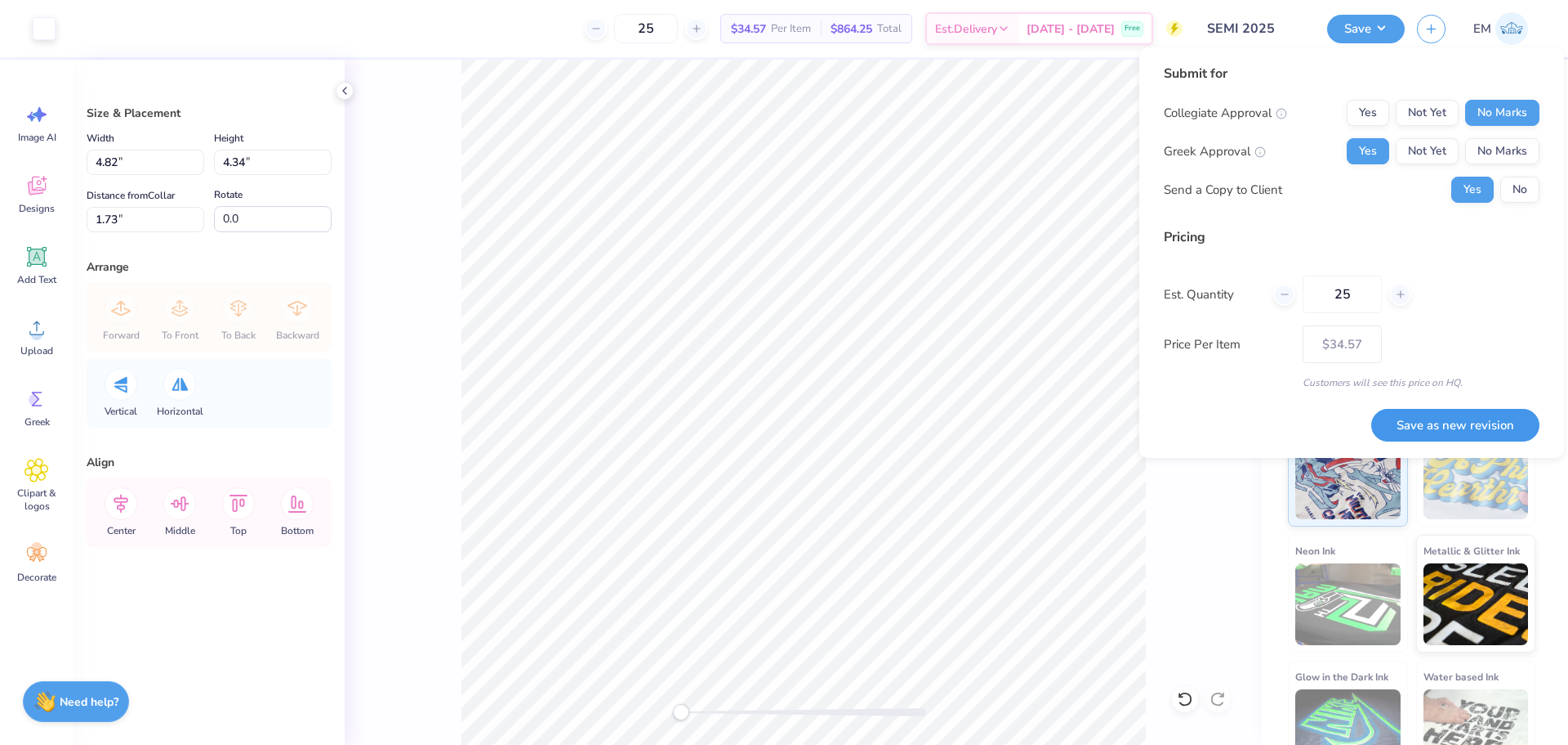
click at [1497, 431] on button "Save as new revision" at bounding box center [1455, 425] width 168 height 34
type input "$34.57"
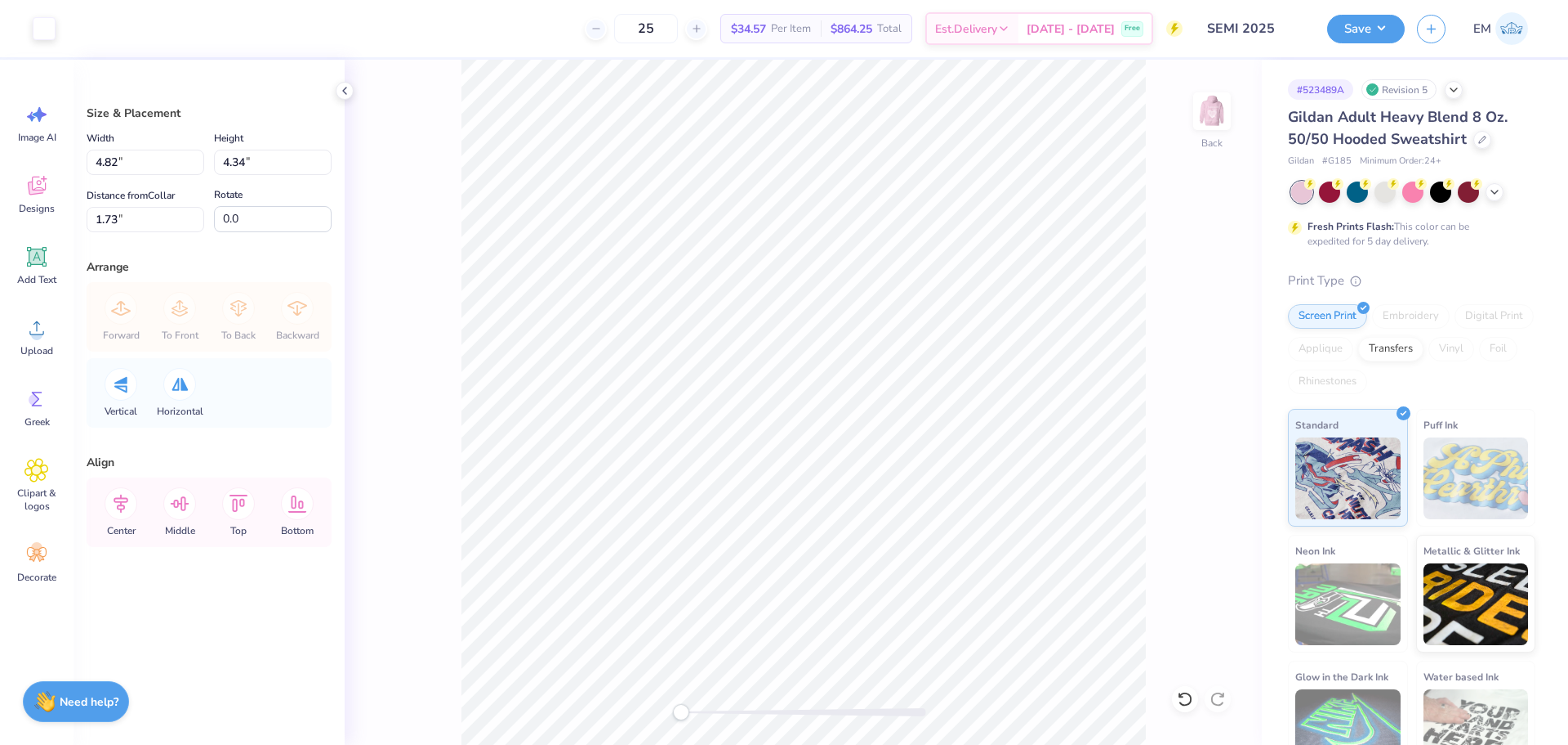
type input "4.27"
type input "3.84"
type input "9.86"
click at [41, 388] on icon at bounding box center [36, 398] width 24 height 24
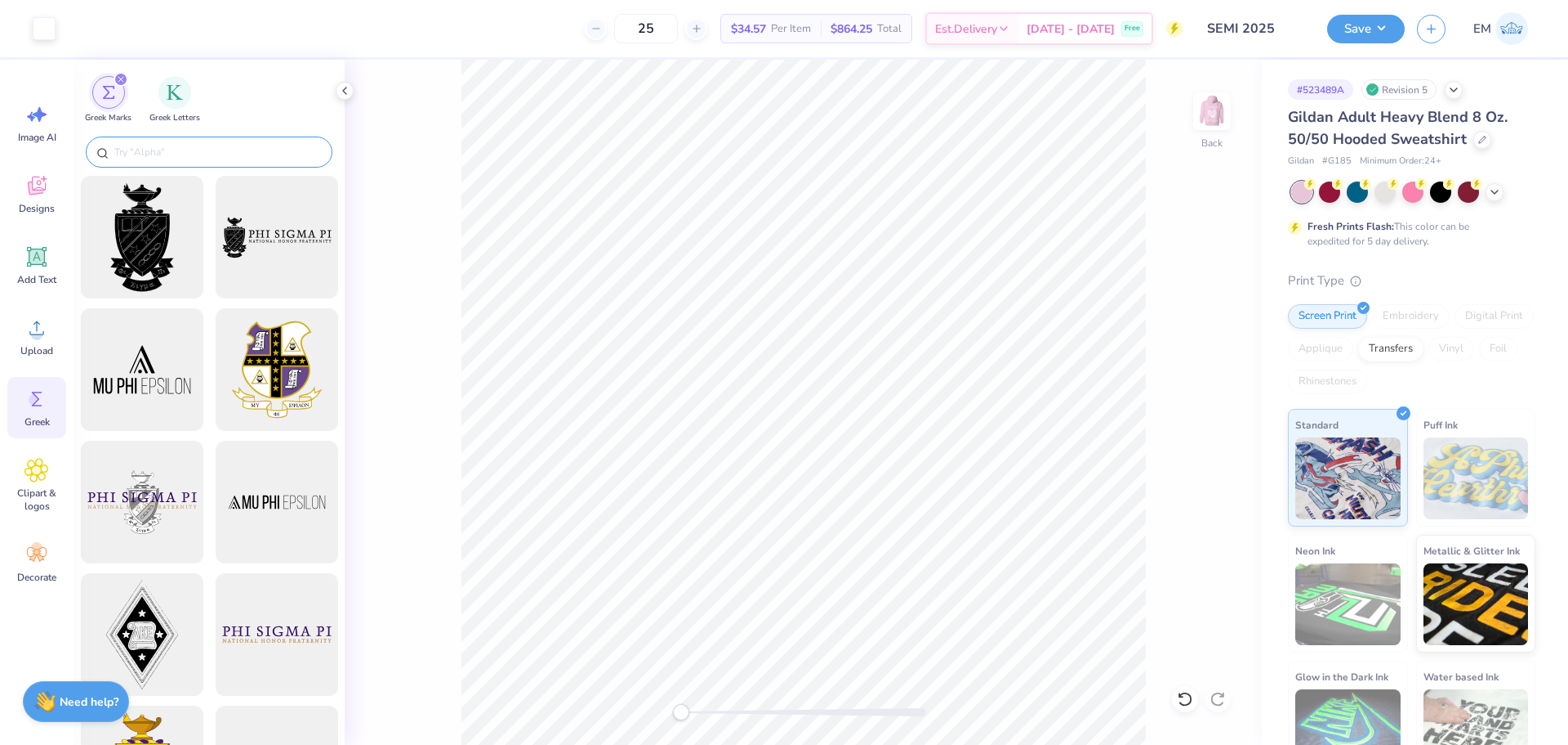
drag, startPoint x: 138, startPoint y: 153, endPoint x: 133, endPoint y: 143, distance: 11.2
click at [138, 152] on input "text" at bounding box center [216, 151] width 209 height 16
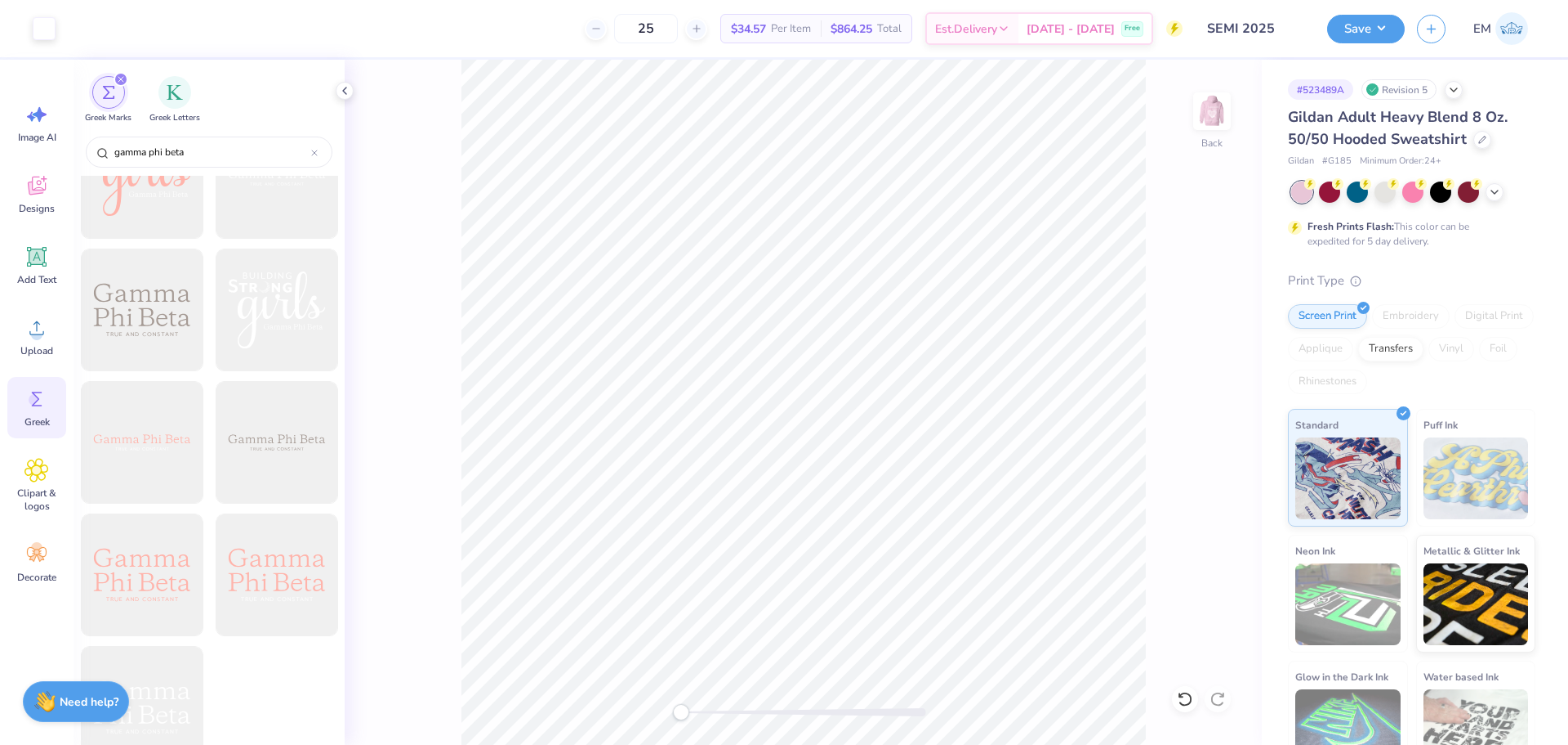
scroll to position [2078, 0]
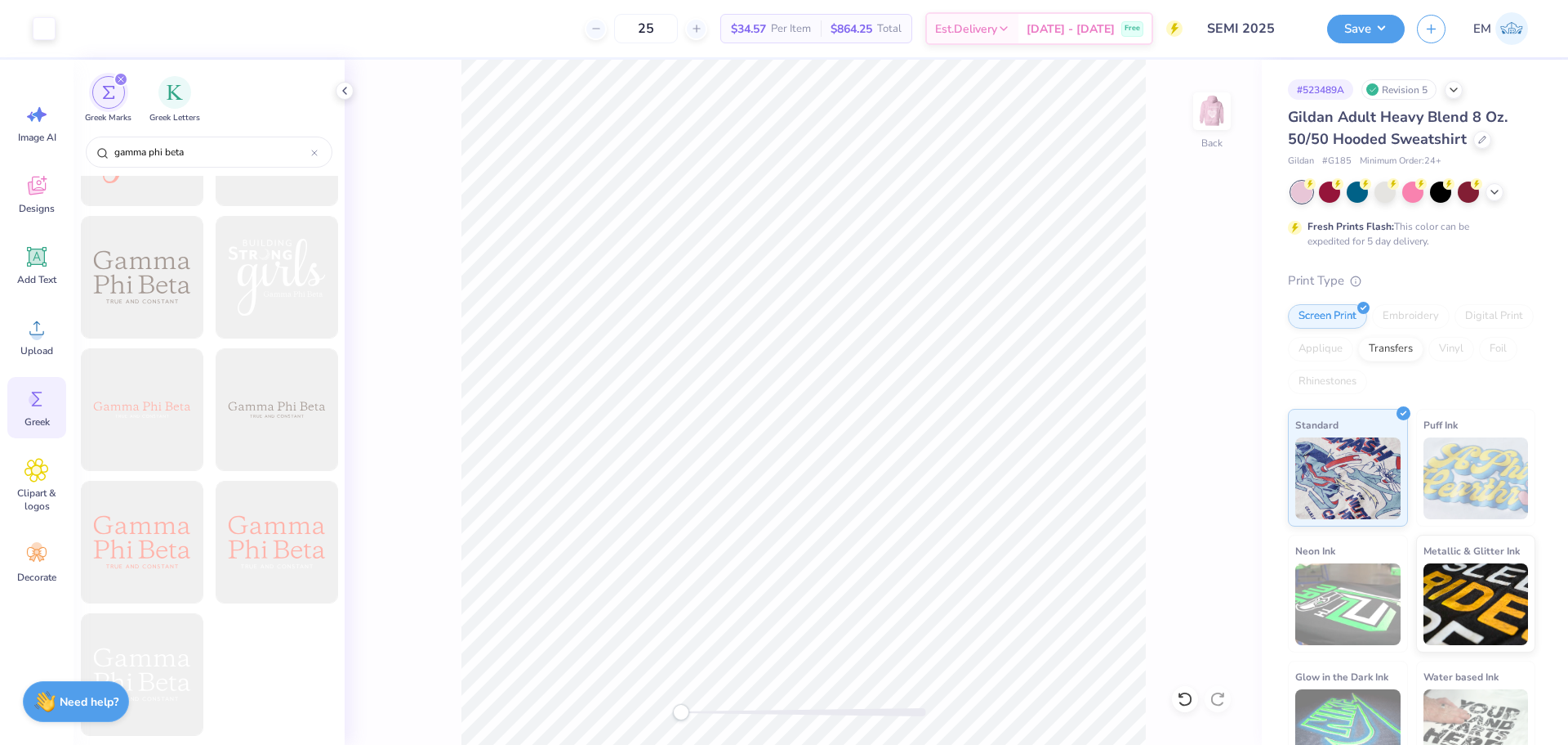
type input "gamma phi beta"
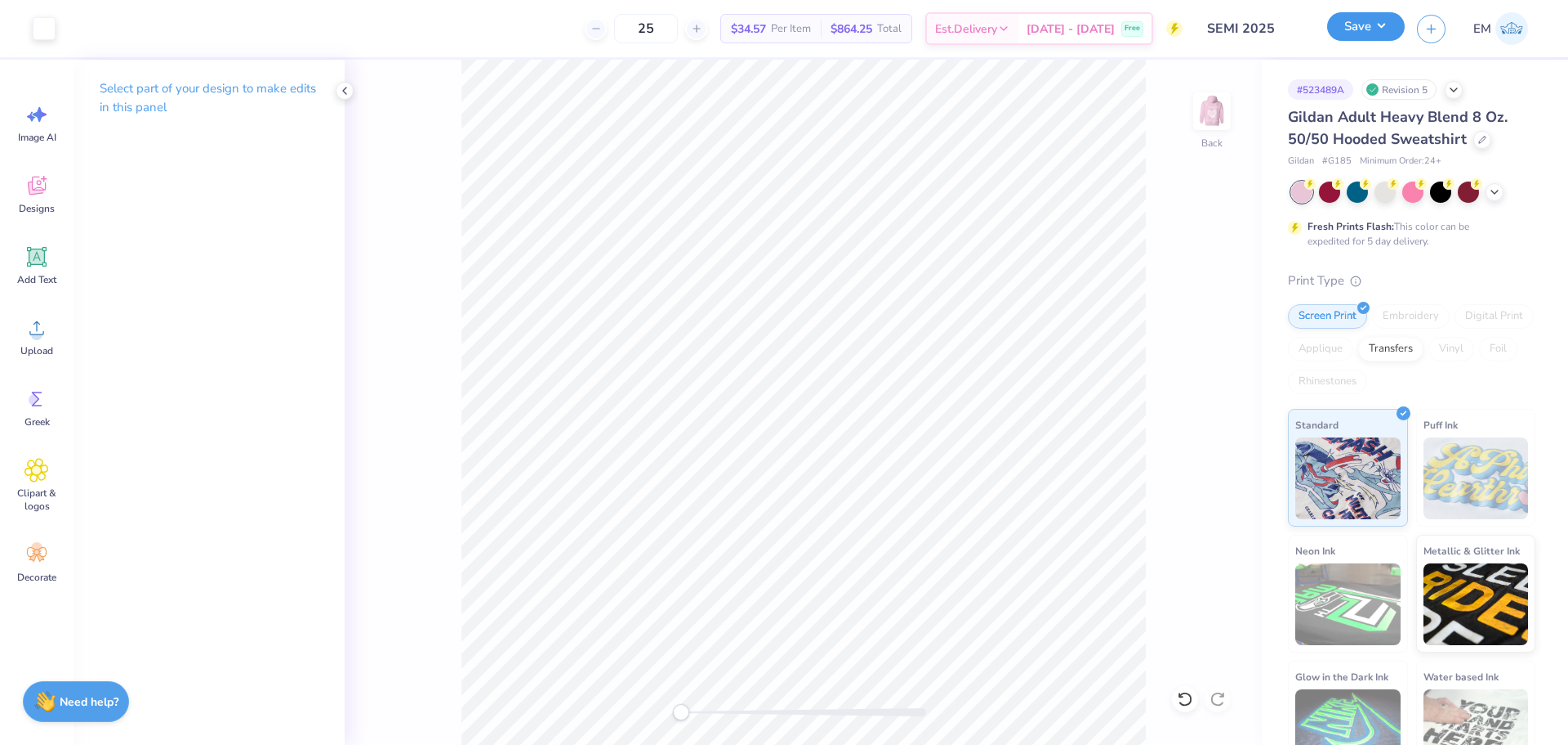
click at [1372, 30] on button "Save" at bounding box center [1366, 27] width 78 height 29
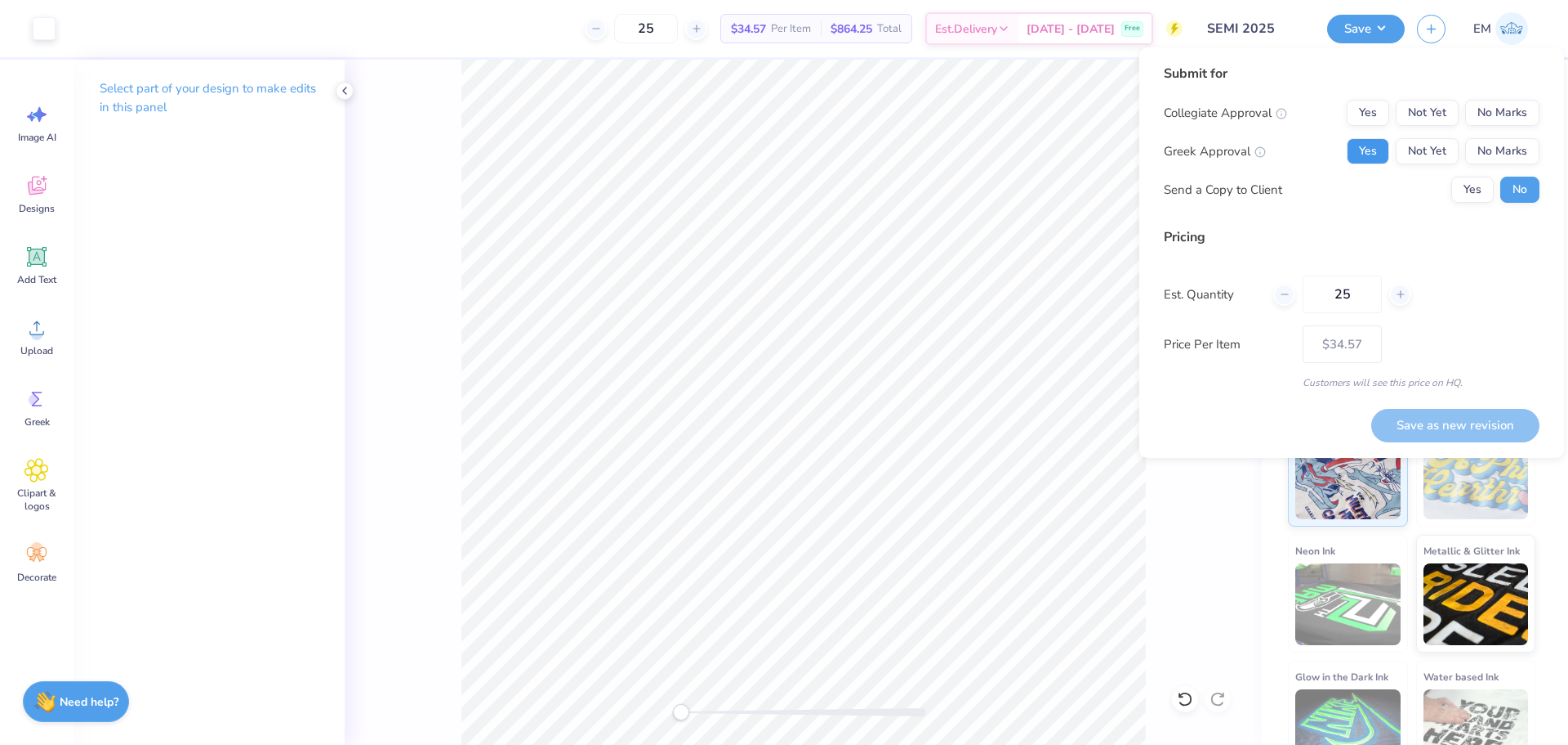
click at [1361, 158] on button "Yes" at bounding box center [1368, 150] width 42 height 26
click at [1468, 187] on button "Yes" at bounding box center [1473, 189] width 42 height 26
click at [1504, 108] on button "No Marks" at bounding box center [1502, 113] width 74 height 26
drag, startPoint x: 1502, startPoint y: 419, endPoint x: 1329, endPoint y: 238, distance: 250.4
click at [1502, 418] on button "Save as new revision" at bounding box center [1455, 425] width 168 height 34
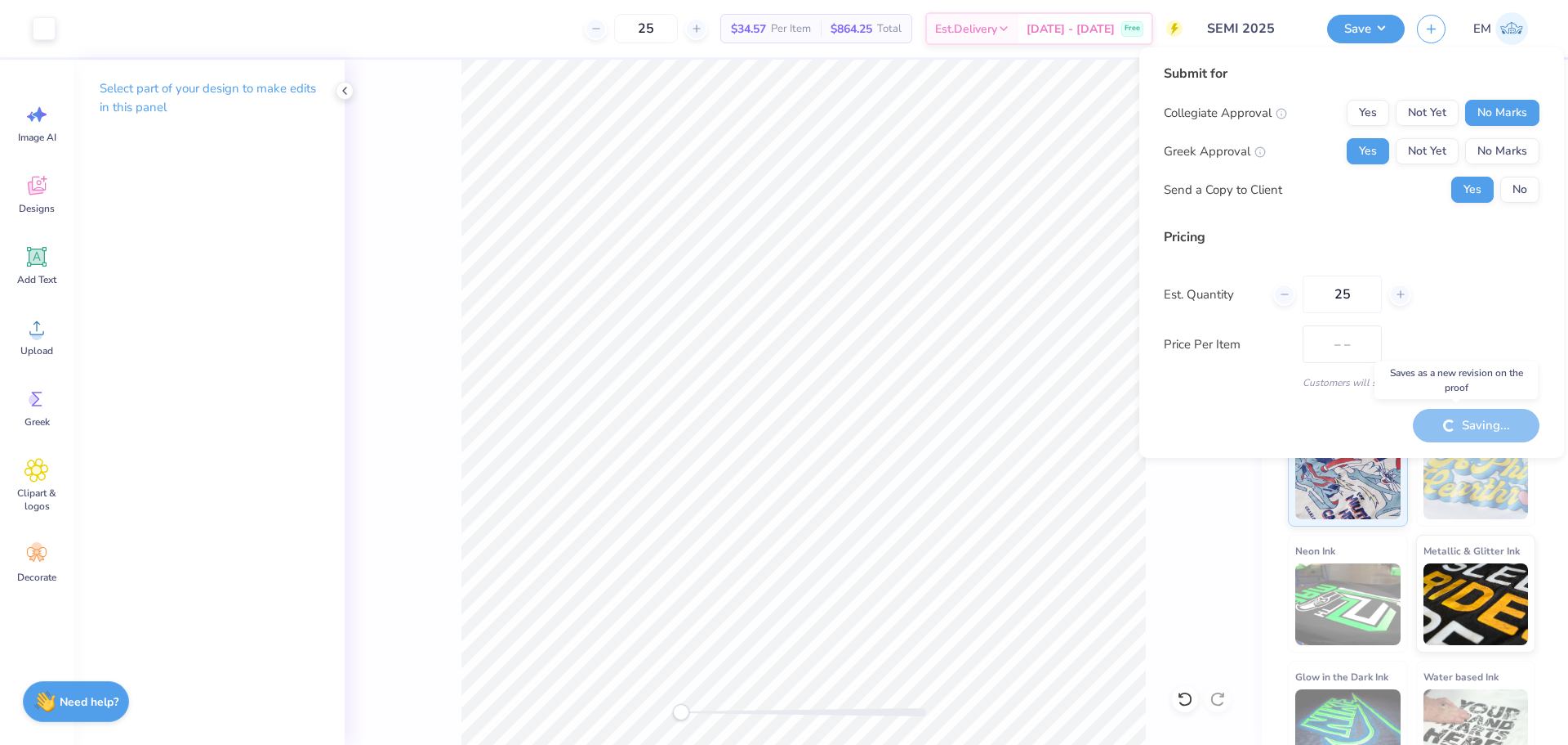
type input "$34.57"
